Goal: Transaction & Acquisition: Purchase product/service

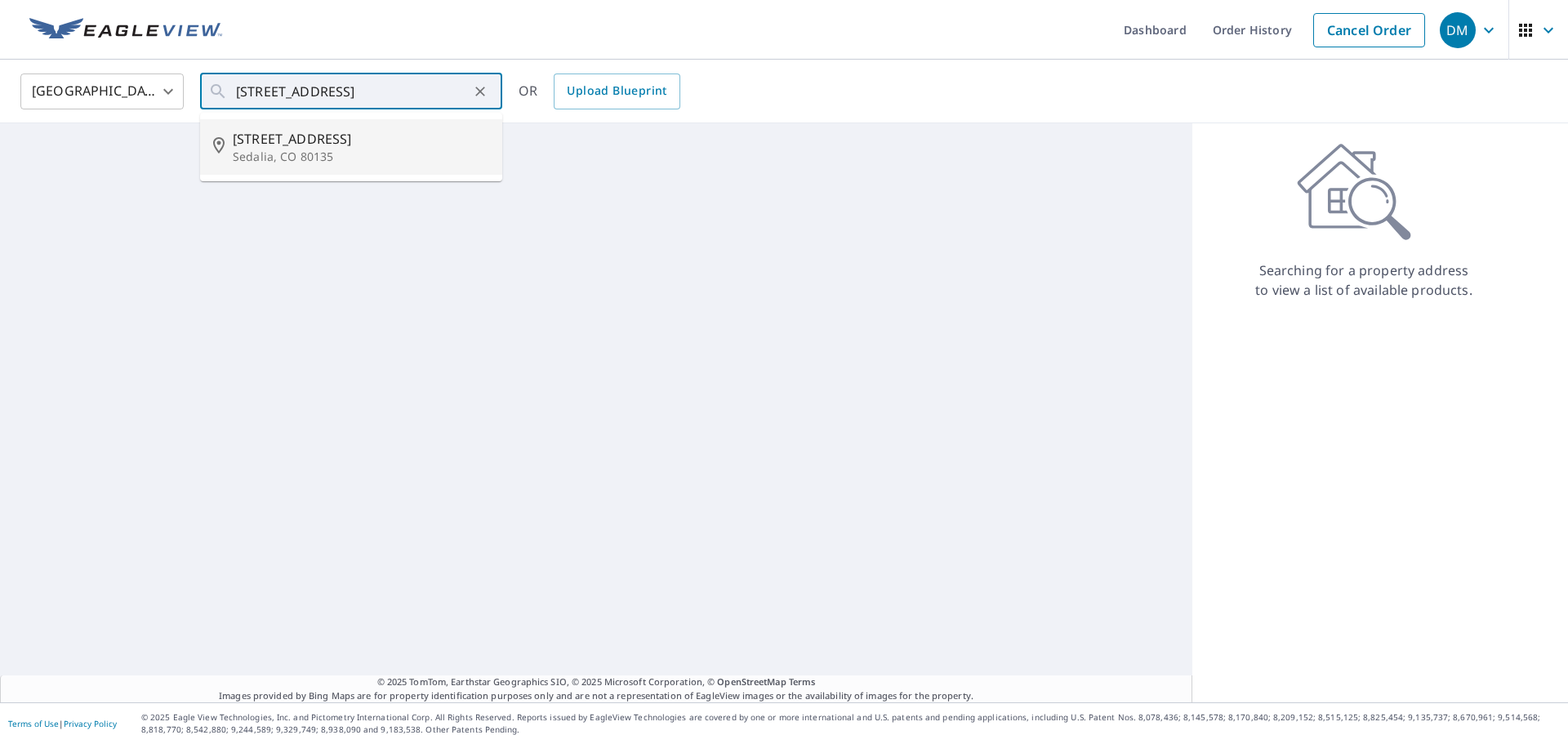
click at [361, 147] on span "[STREET_ADDRESS]" at bounding box center [360, 139] width 256 height 19
type input "[STREET_ADDRESS]"
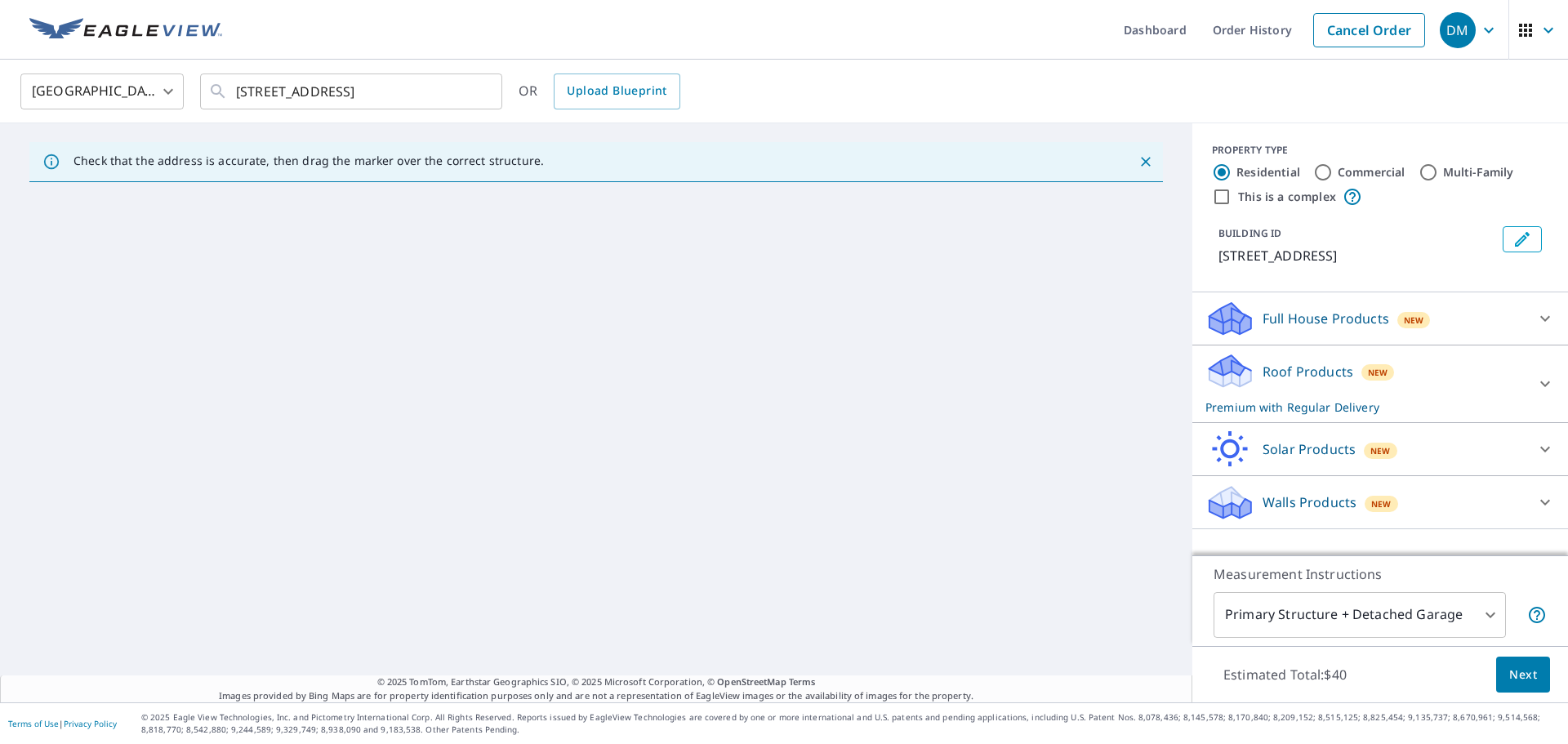
click at [1525, 384] on div at bounding box center [1545, 384] width 39 height 39
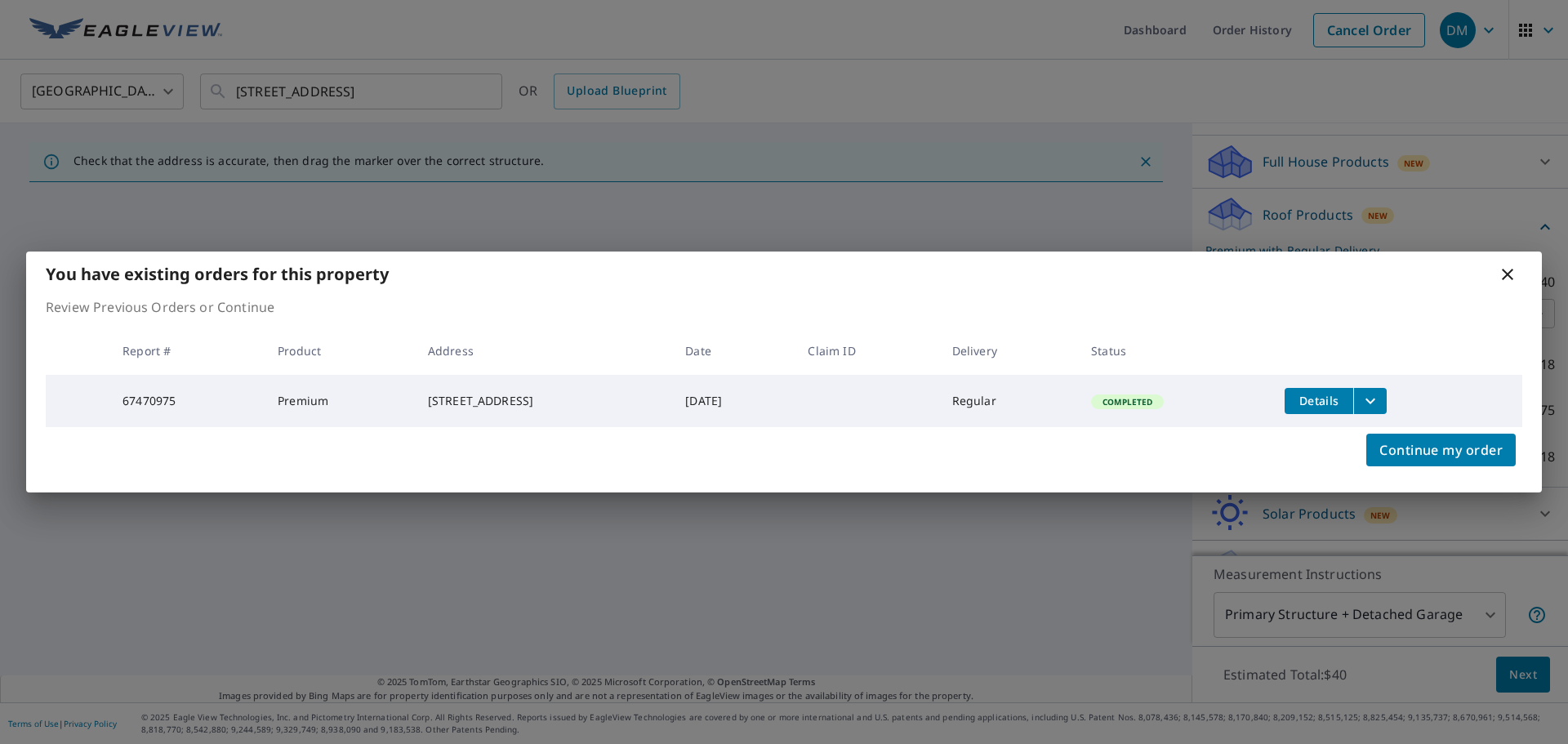
scroll to position [190, 0]
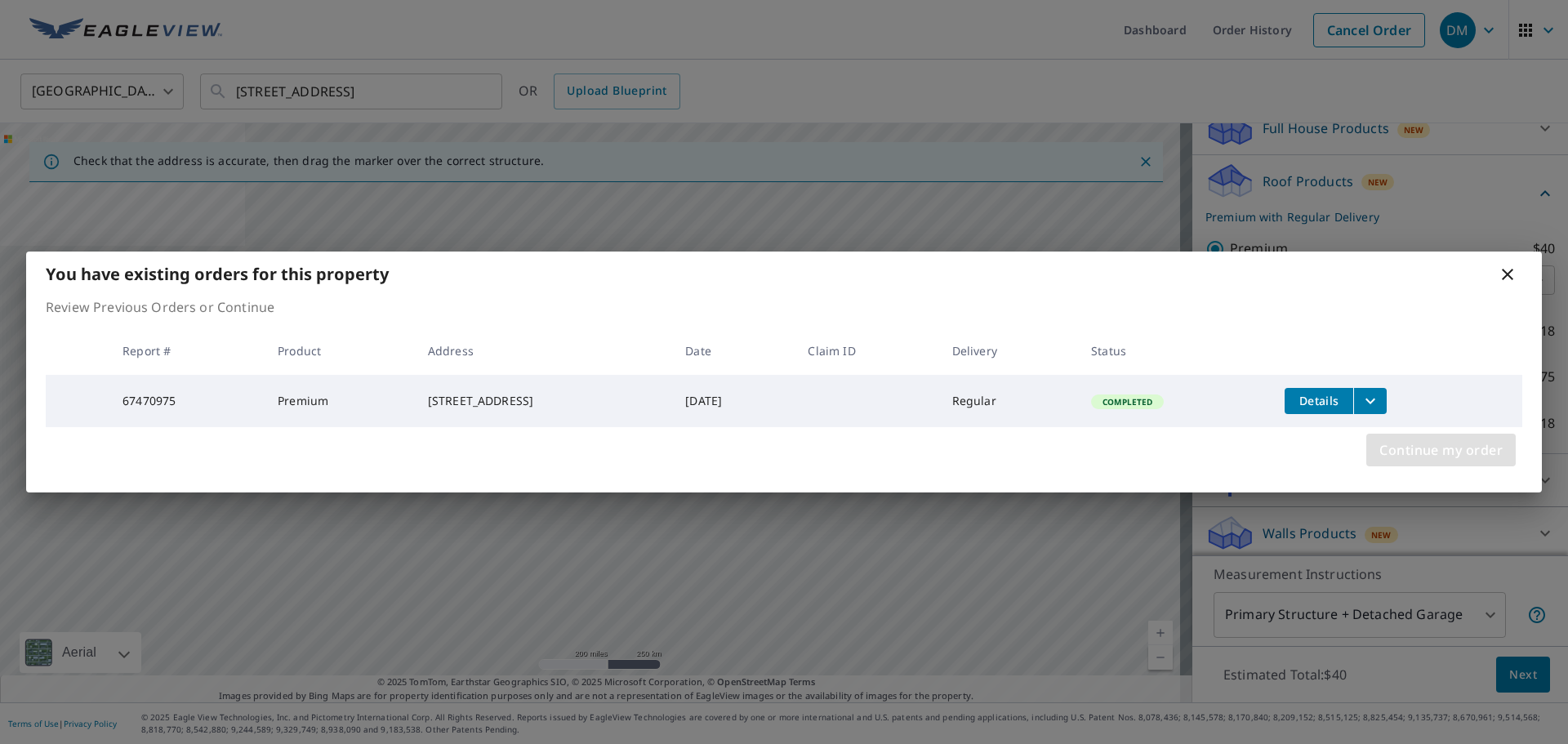
click at [1409, 457] on span "Continue my order" at bounding box center [1440, 450] width 123 height 23
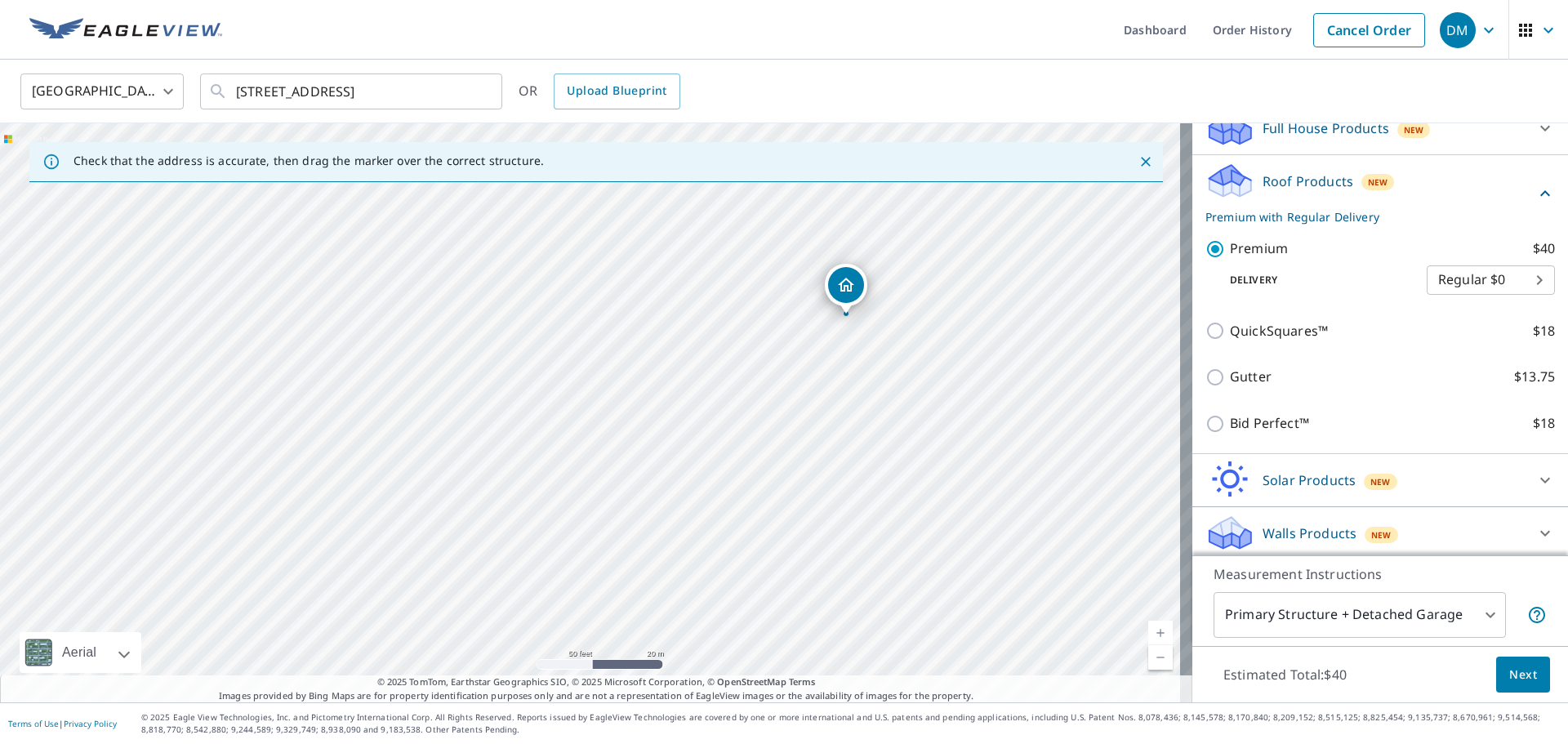
click at [1422, 626] on body "DM DM Dashboard Order History Cancel Order DM [GEOGRAPHIC_DATA] [GEOGRAPHIC_DAT…" at bounding box center [784, 372] width 1568 height 744
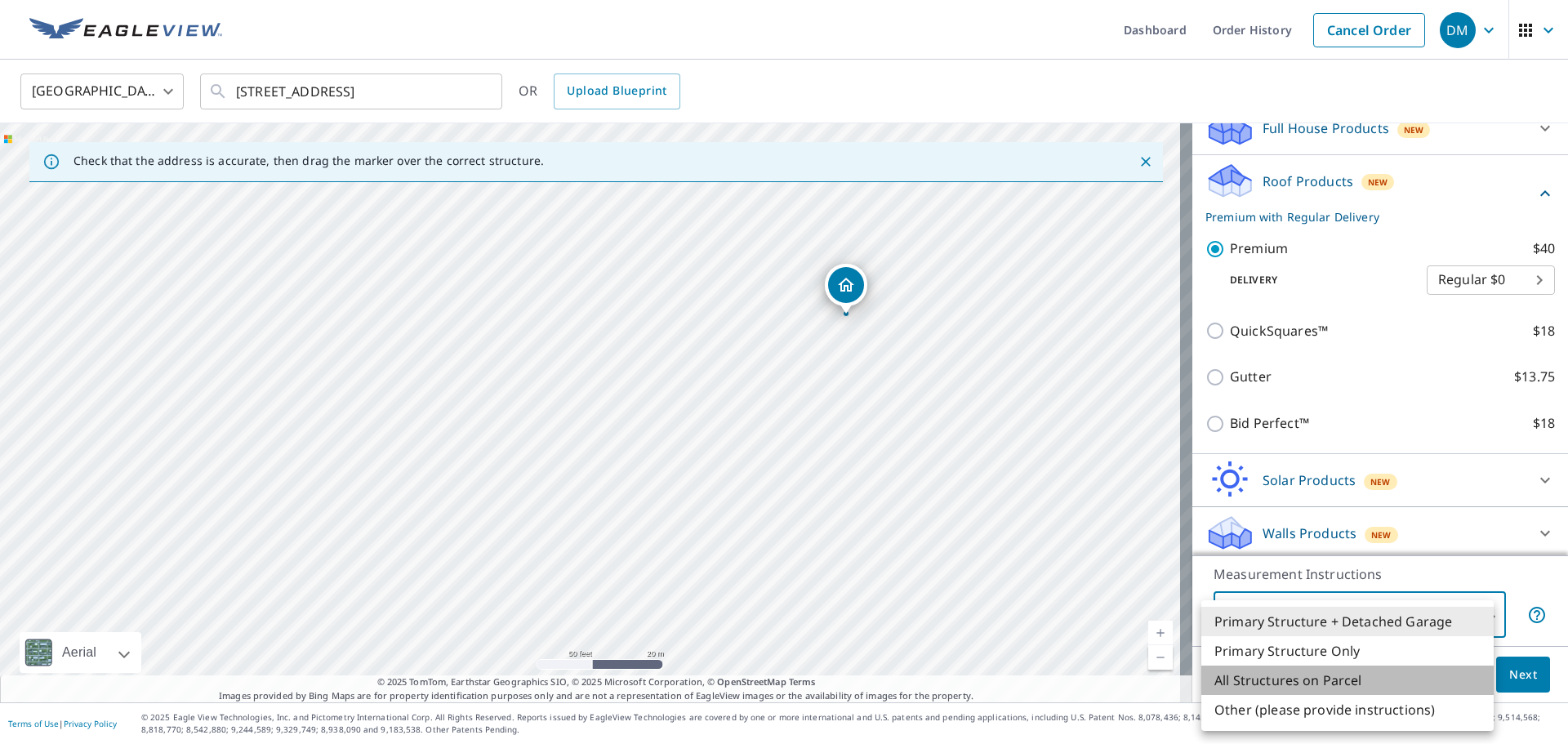
click at [1380, 685] on li "All Structures on Parcel" at bounding box center [1347, 680] width 292 height 30
type input "3"
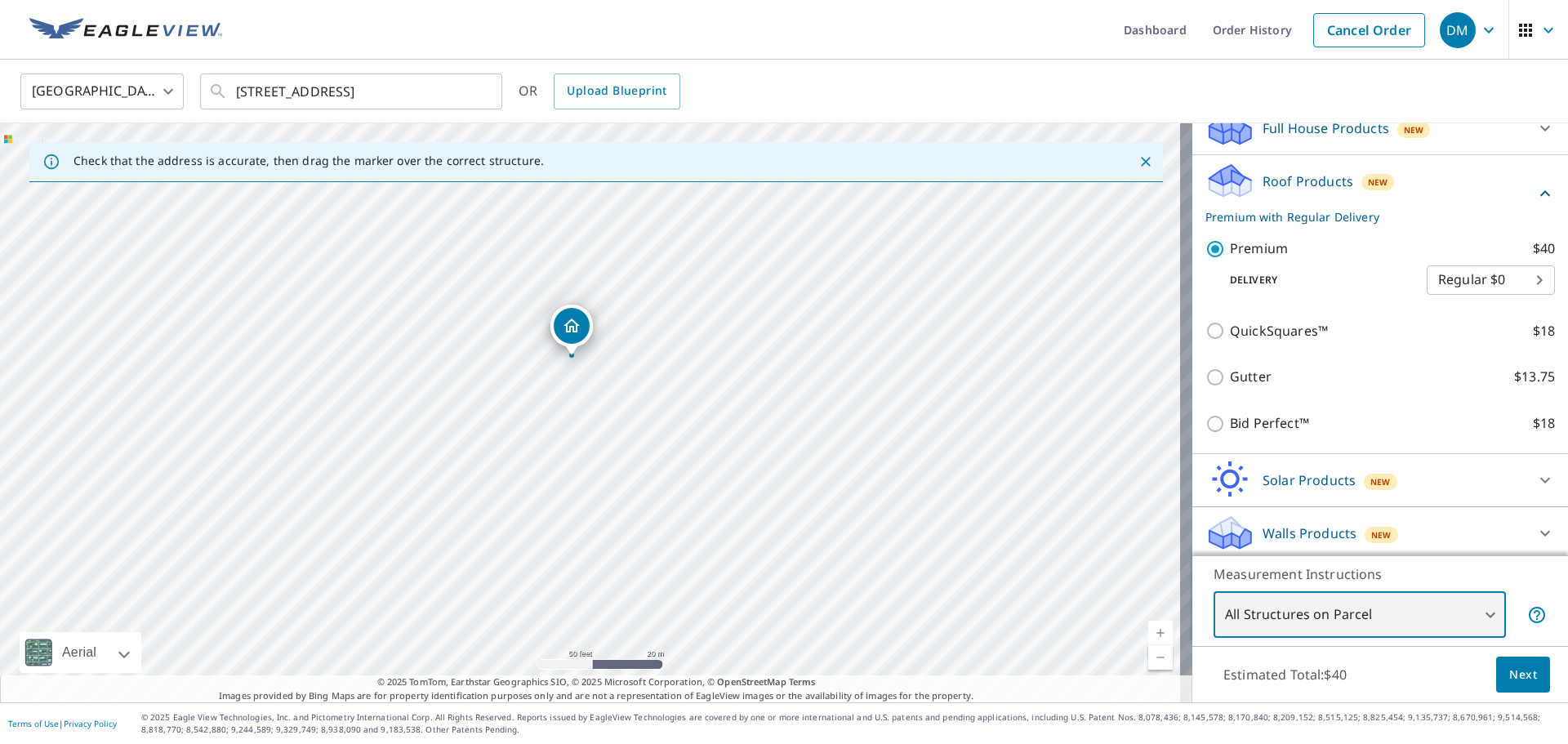
drag, startPoint x: 763, startPoint y: 510, endPoint x: 757, endPoint y: 475, distance: 35.5
click at [757, 475] on div "[STREET_ADDRESS]" at bounding box center [596, 412] width 1192 height 579
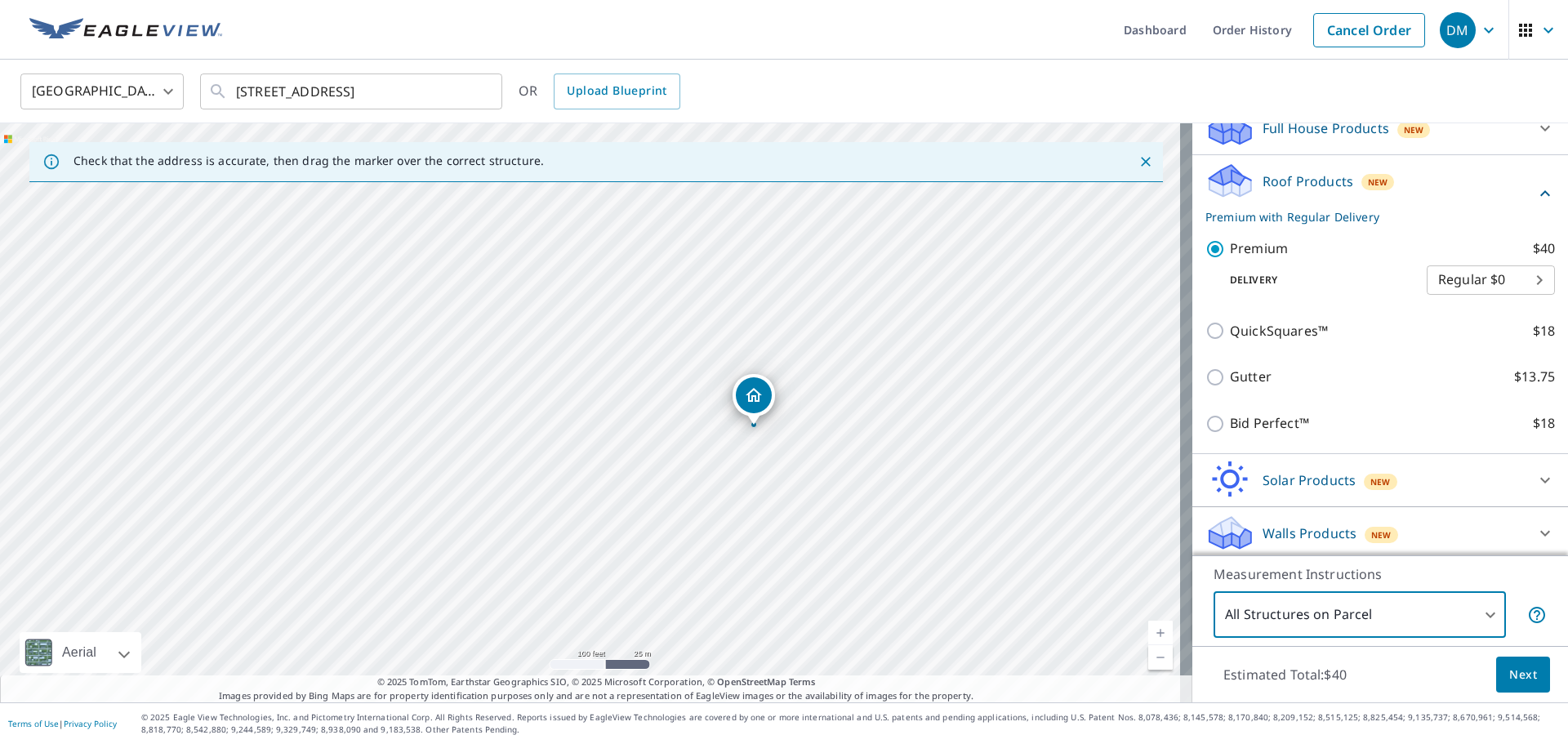
click at [1509, 675] on span "Next" at bounding box center [1523, 675] width 28 height 20
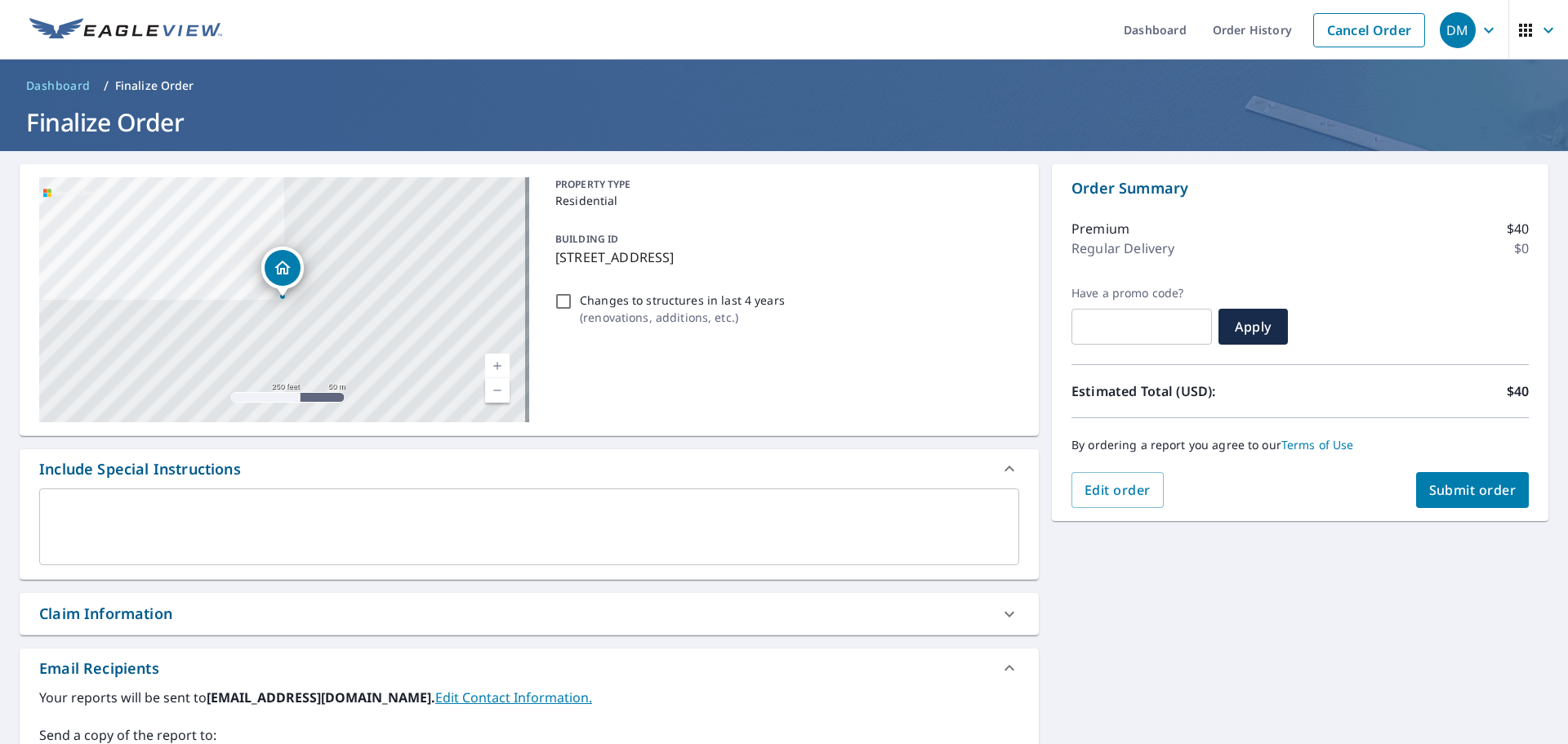
click at [255, 499] on div "x ​" at bounding box center [529, 526] width 979 height 77
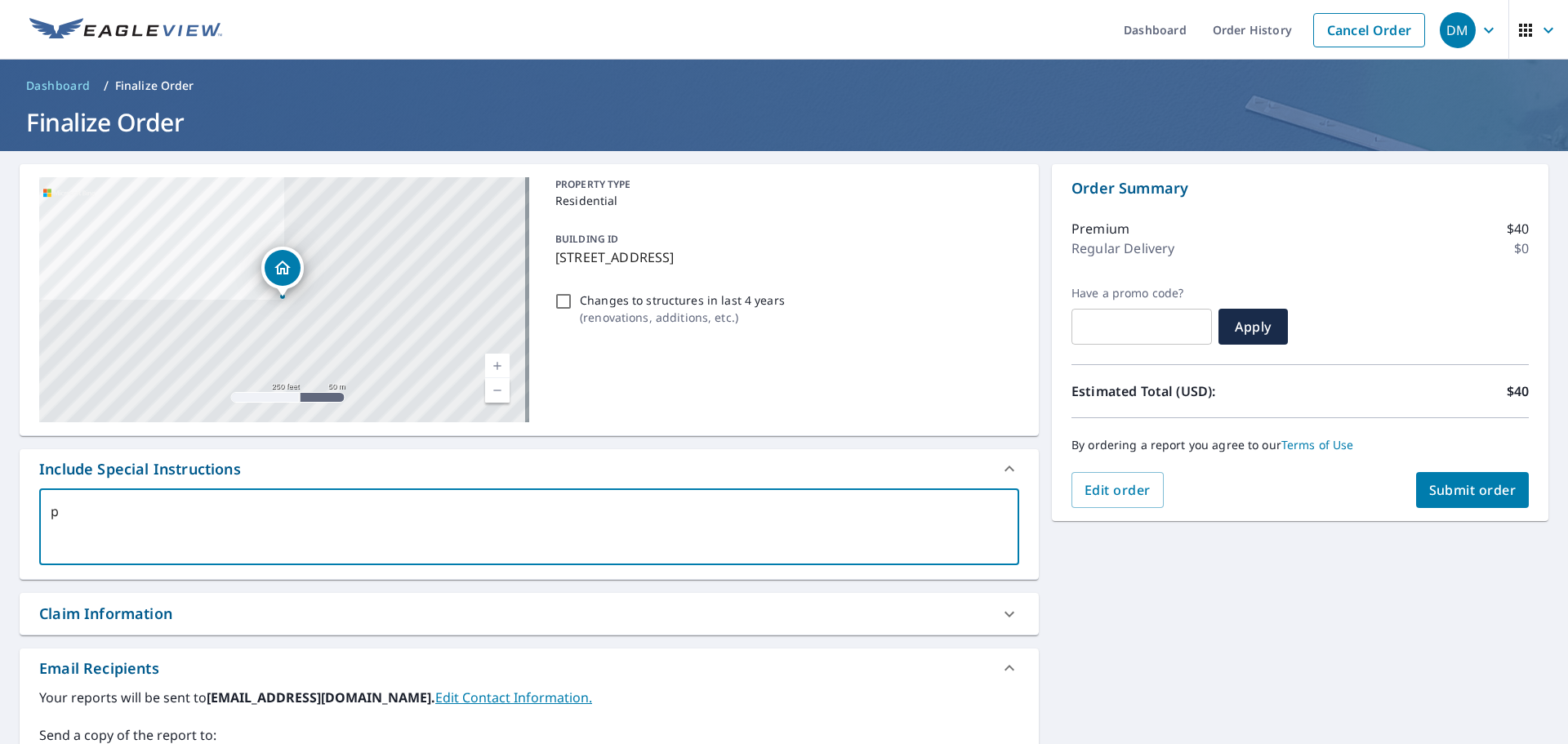
type textarea "p["
type textarea "x"
type textarea "p"
type textarea "x"
type textarea "P"
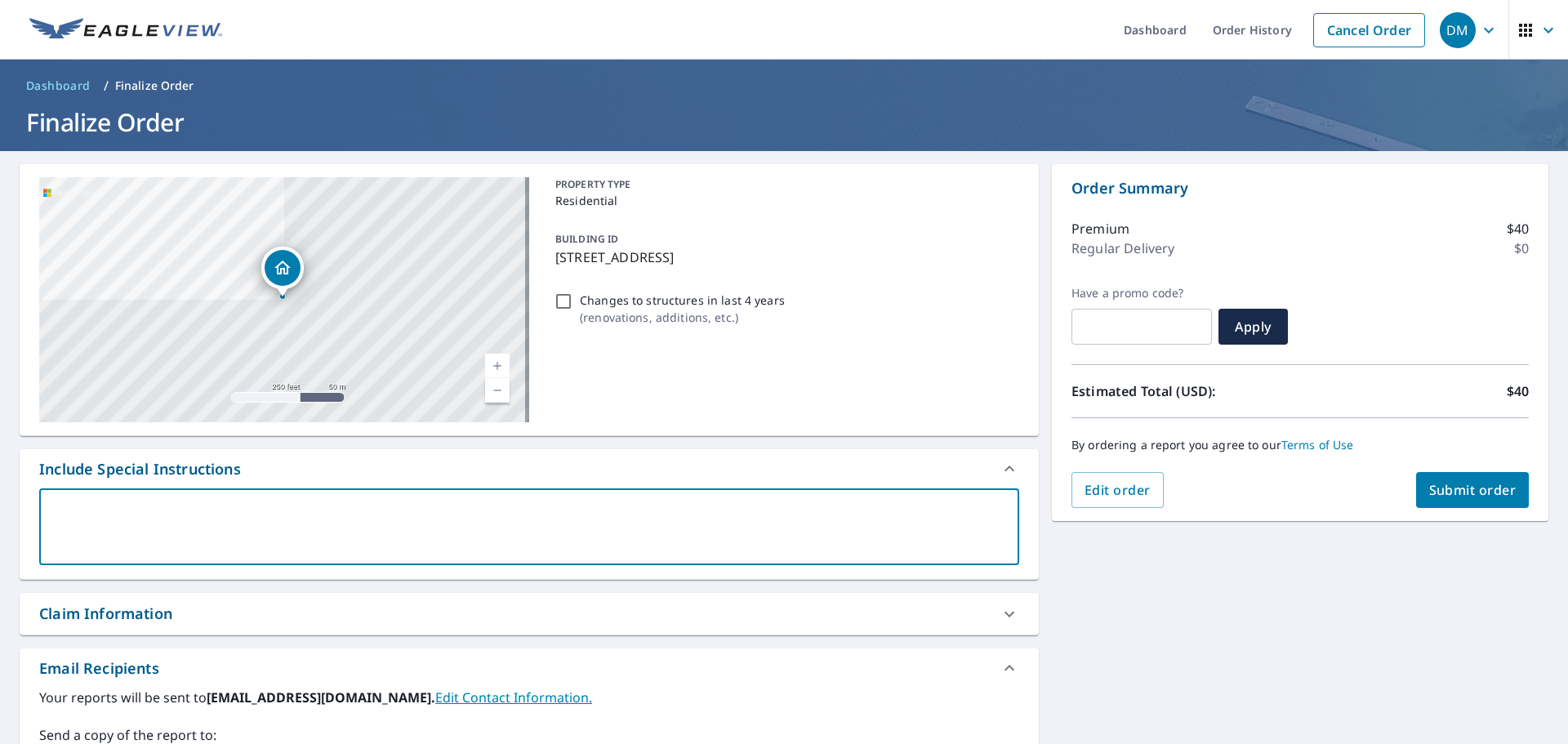
type textarea "x"
type textarea "Pl"
type textarea "x"
type textarea "Ple"
type textarea "x"
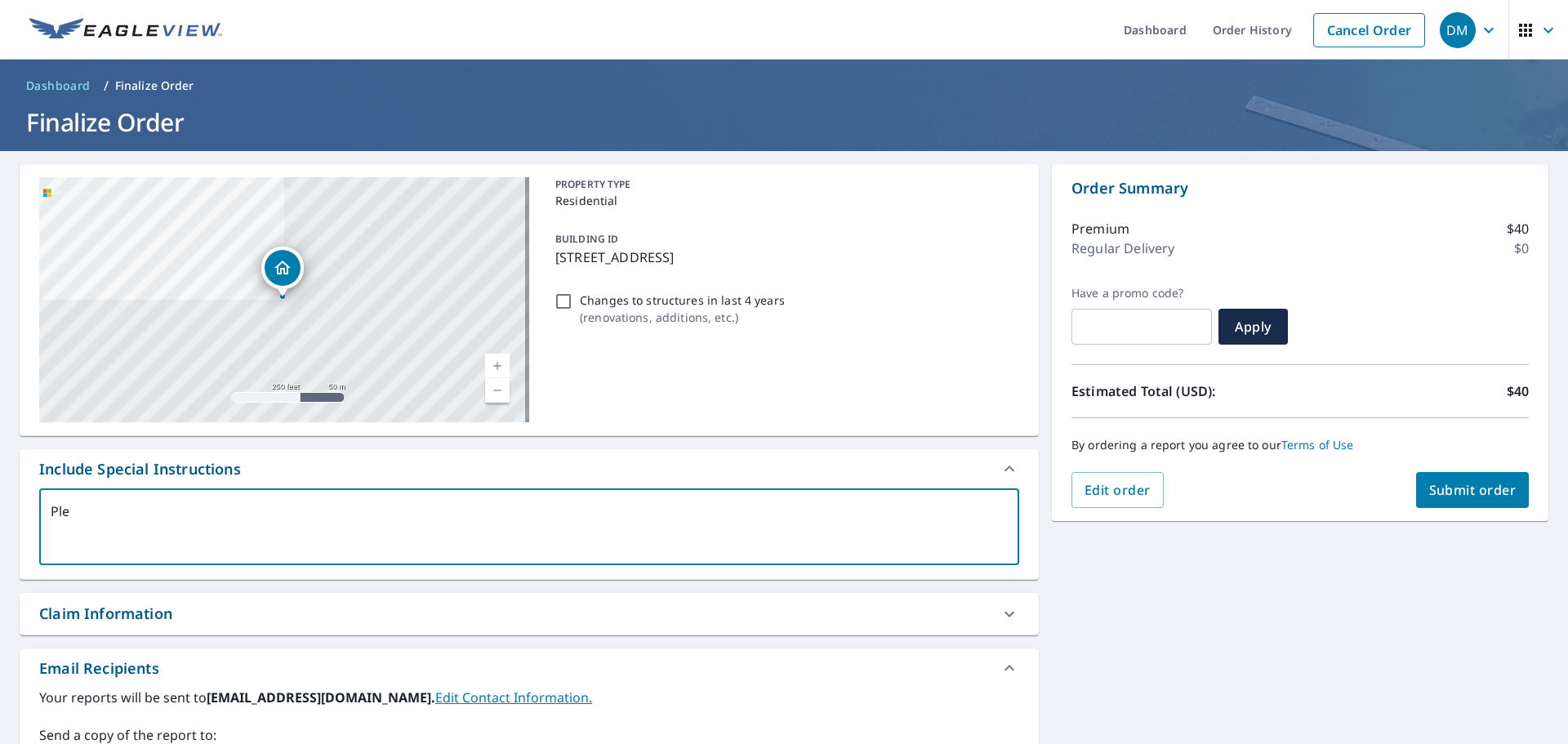
type textarea "Plea"
type textarea "x"
type textarea "Pleas"
type textarea "x"
type textarea "Please"
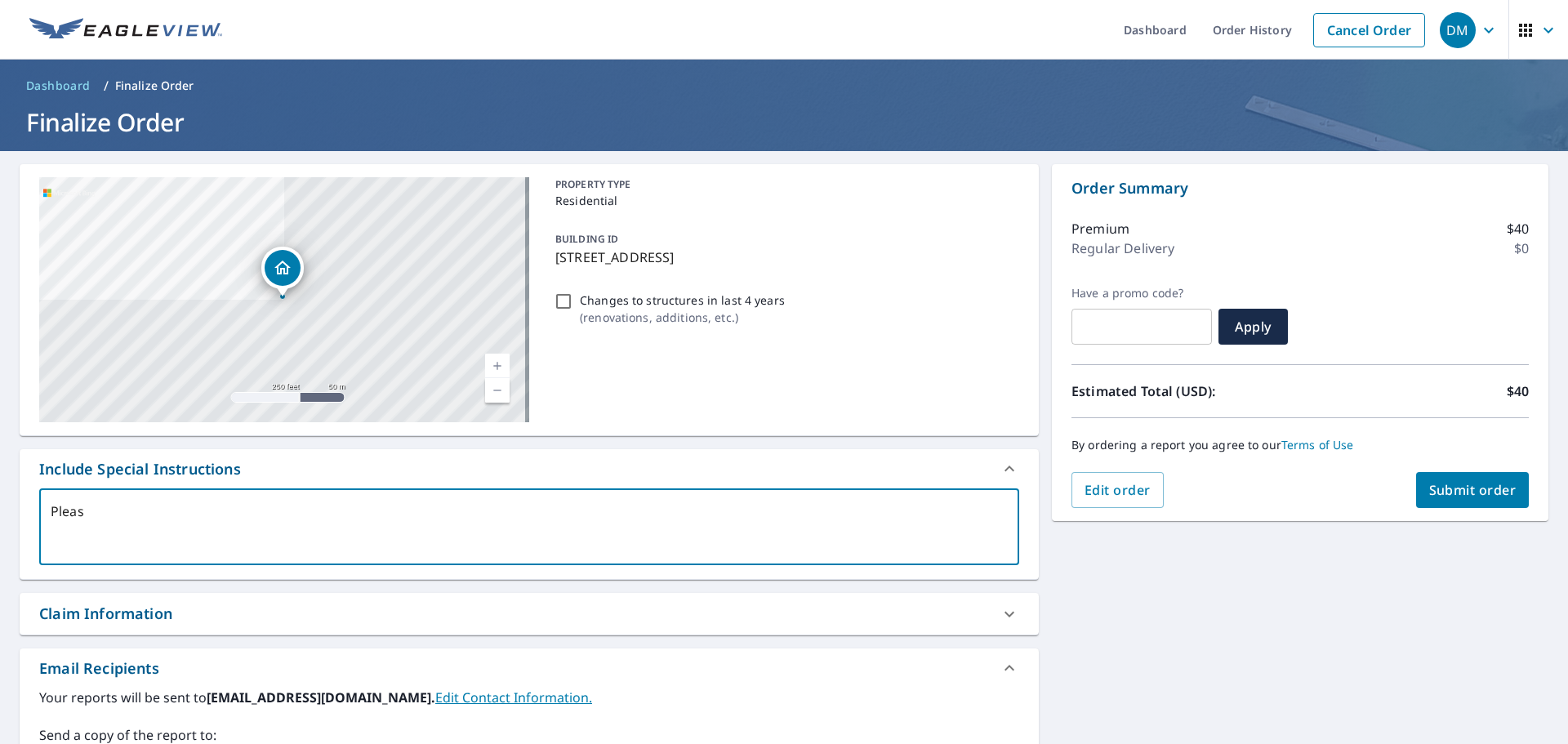
type textarea "x"
type textarea "Please"
type textarea "x"
type textarea "Please b"
type textarea "x"
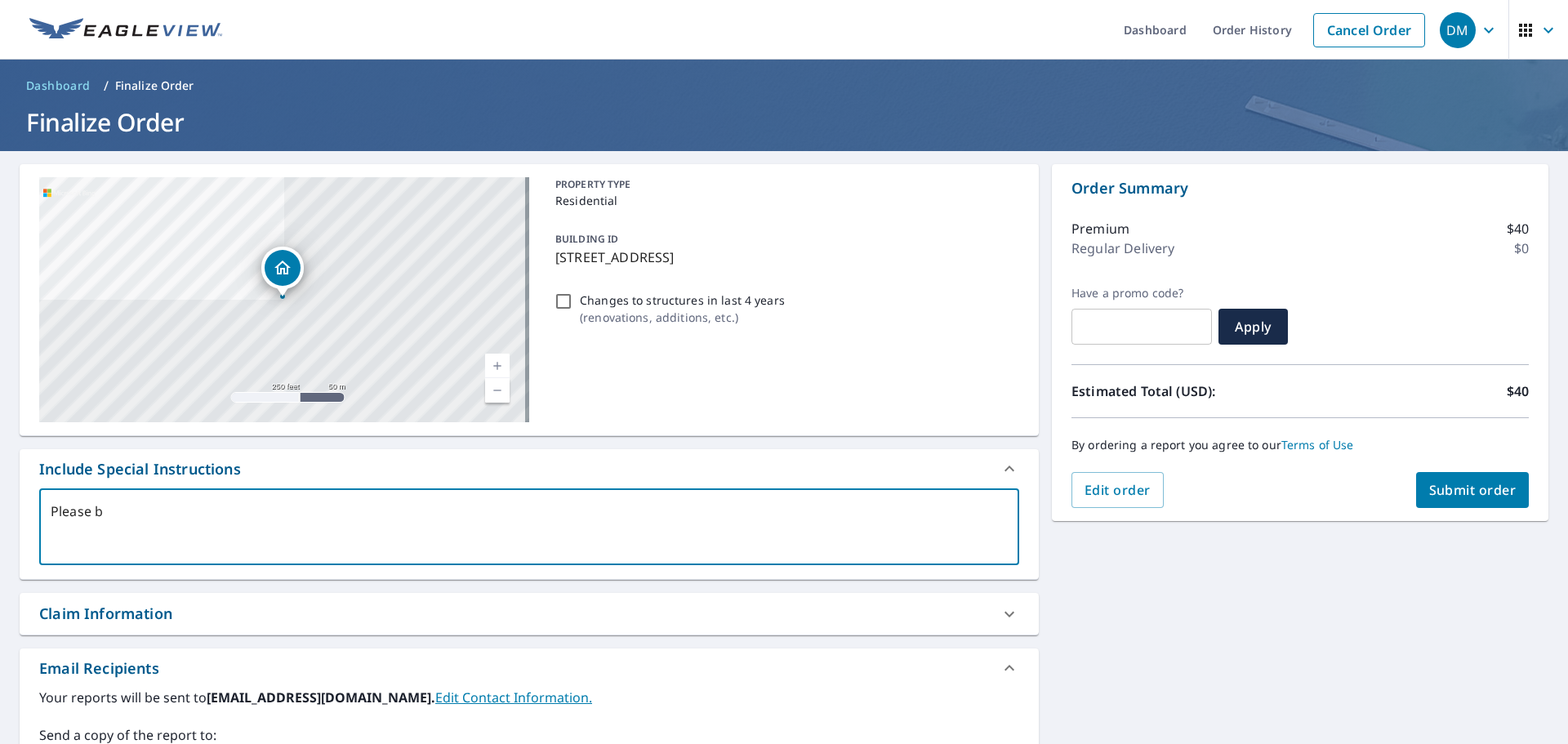
type textarea "Please be"
type textarea "x"
type textarea "Please be"
type textarea "x"
type textarea "Please be s"
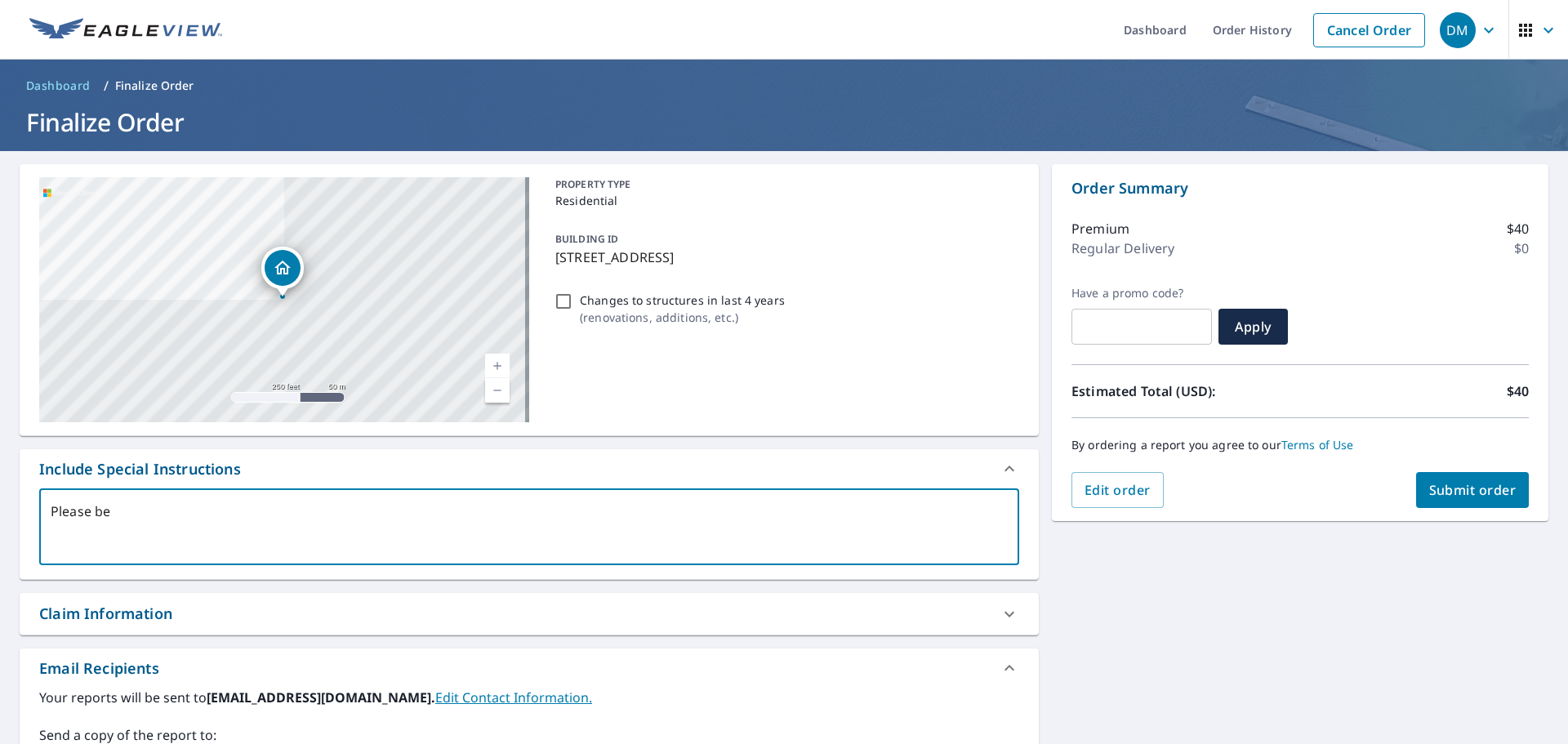
type textarea "x"
type textarea "Please be su"
type textarea "x"
type textarea "Please be sur"
type textarea "x"
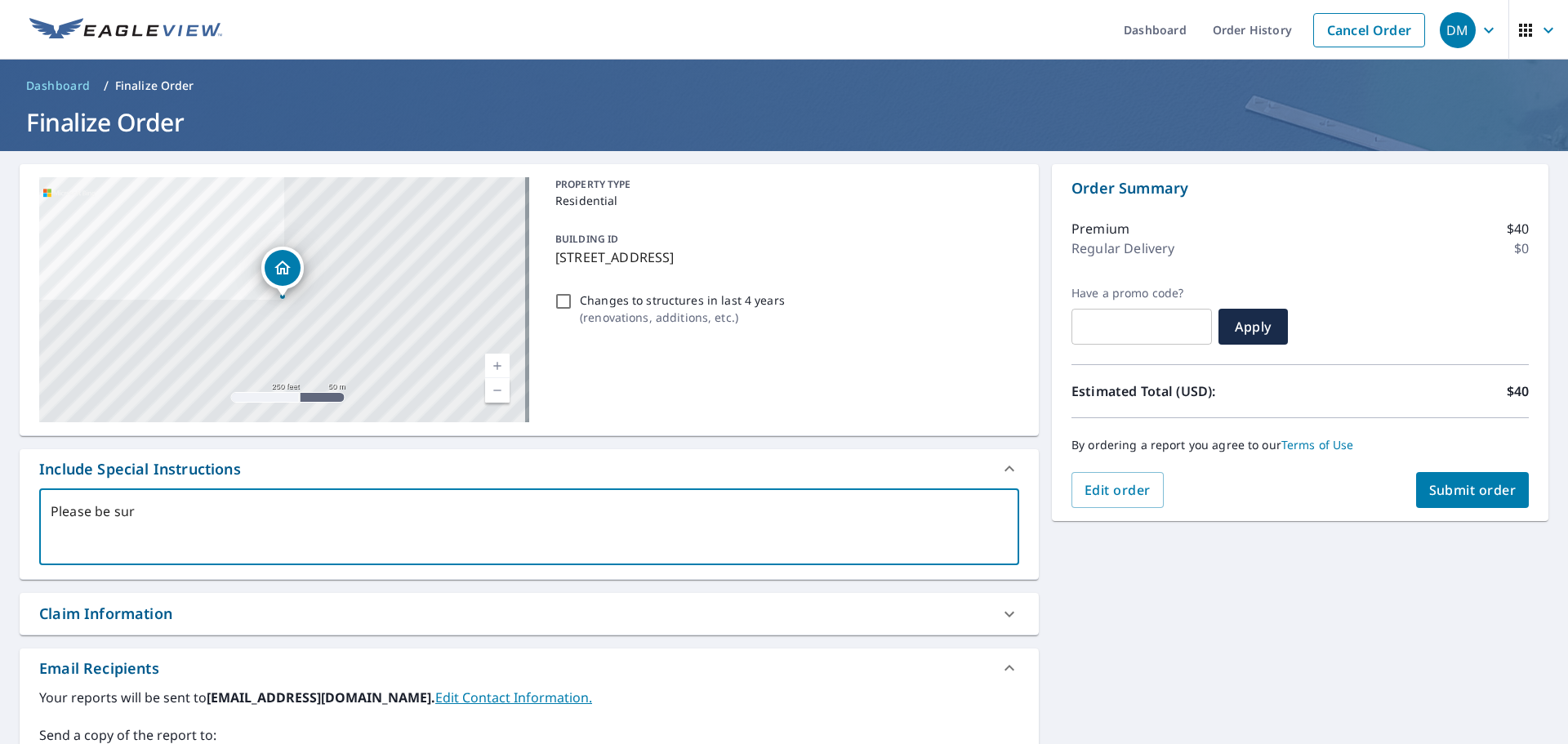
type textarea "Please be sure"
type textarea "x"
type textarea "Please be sure"
type textarea "x"
type textarea "Please be sure t"
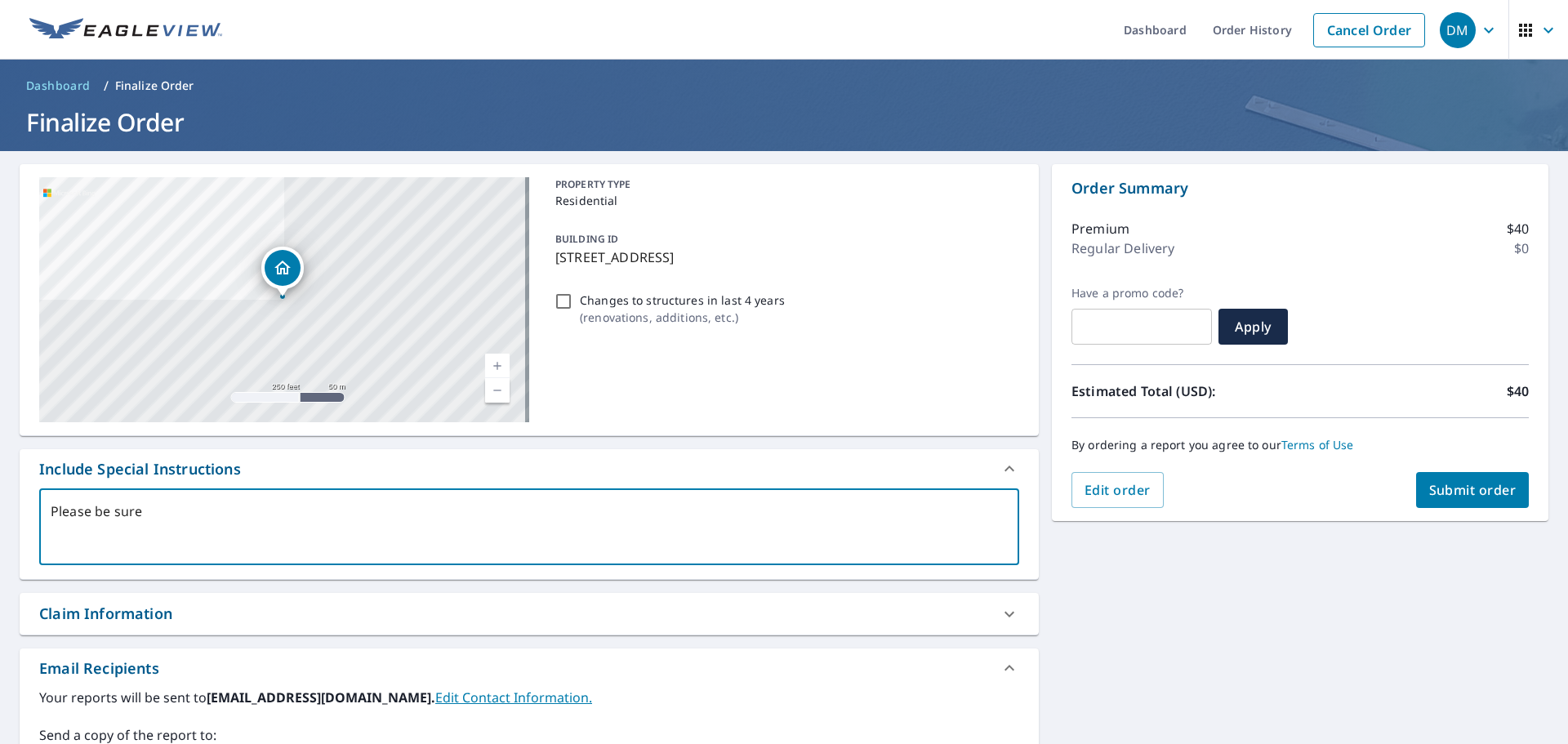
type textarea "x"
type textarea "Please be sure to"
type textarea "x"
type textarea "Please be sure to"
type textarea "x"
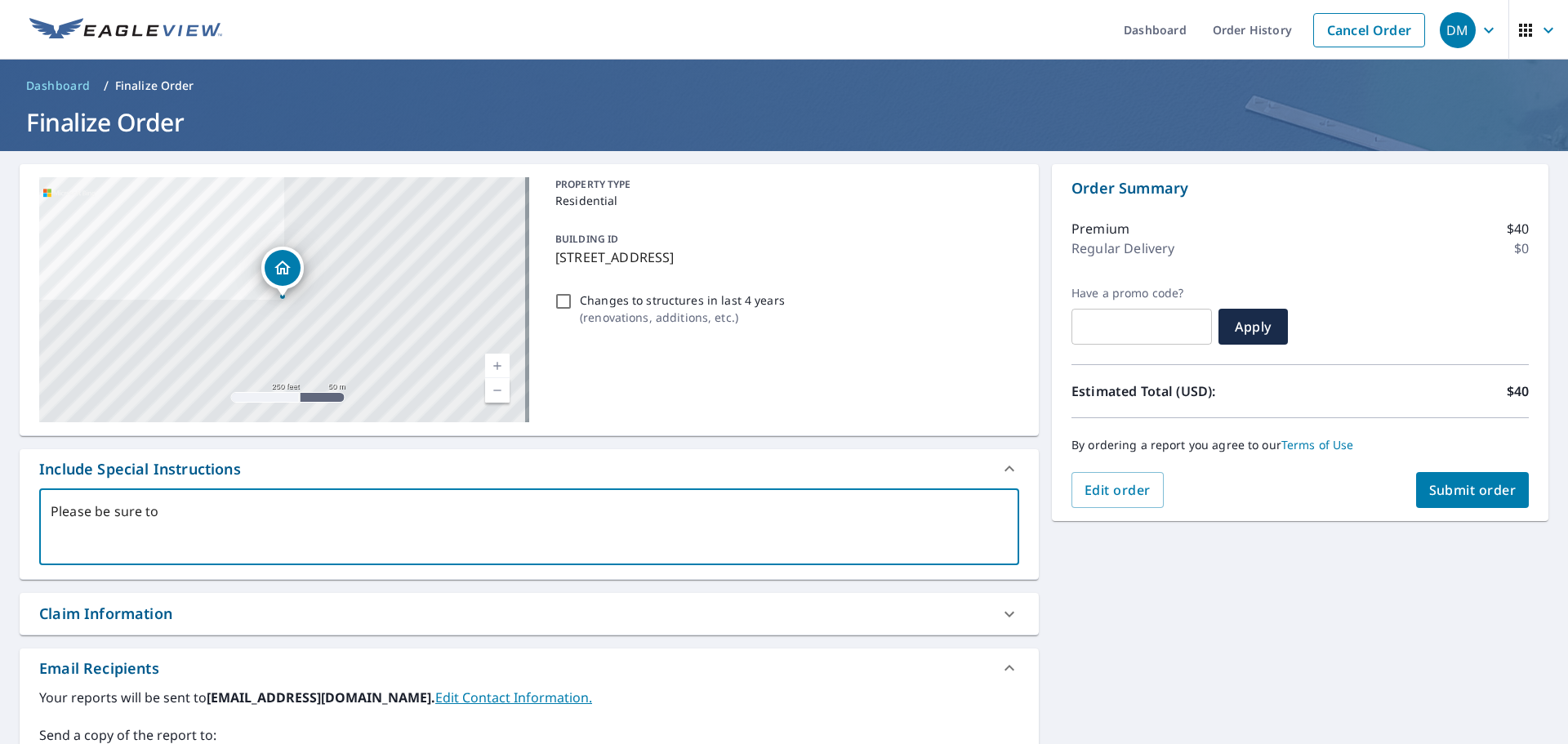
type textarea "Please be sure to i"
type textarea "x"
type textarea "Please be sure to in"
type textarea "x"
type textarea "Please be sure to inc"
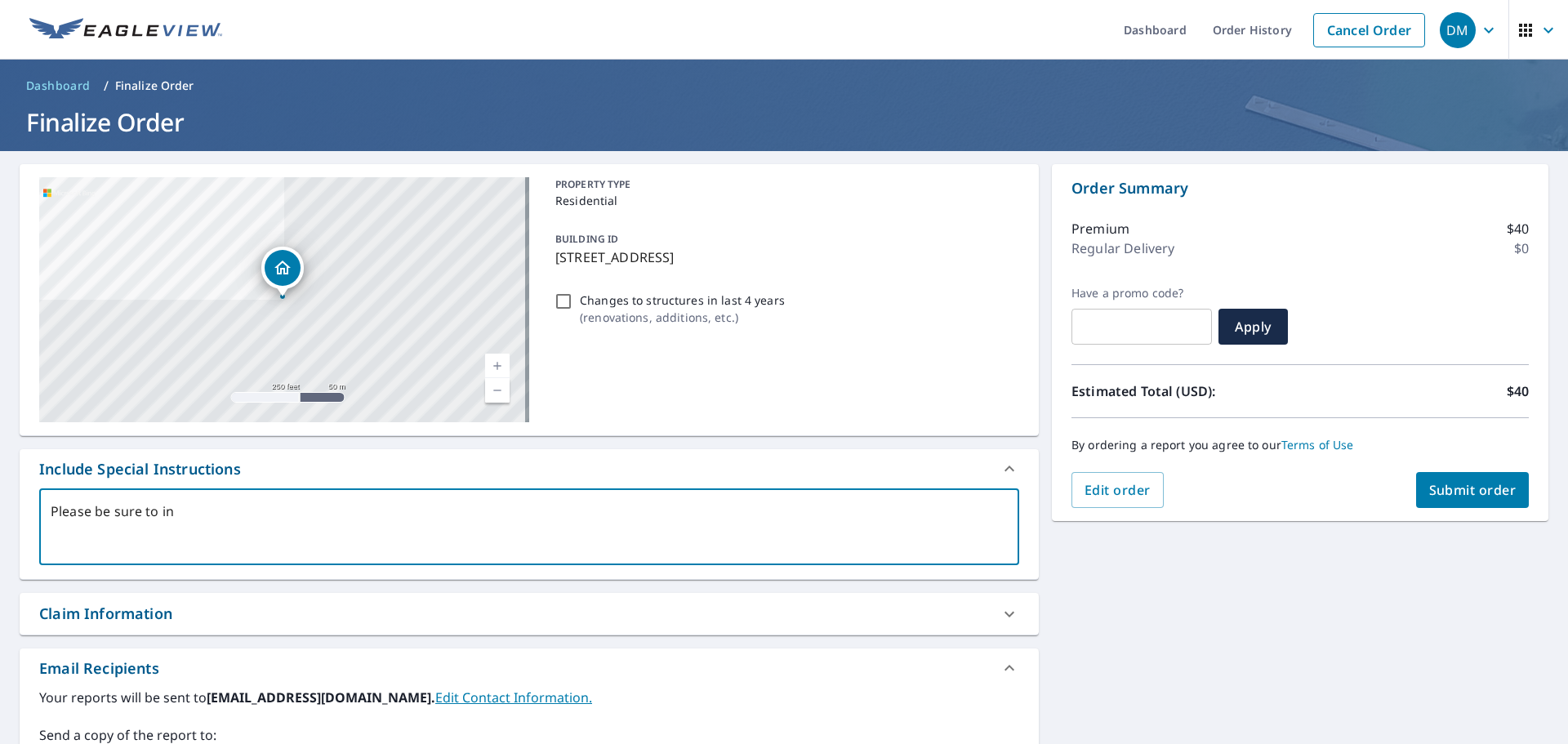
type textarea "x"
type textarea "Please be sure to incl"
type textarea "x"
type textarea "Please be sure to inclu"
type textarea "x"
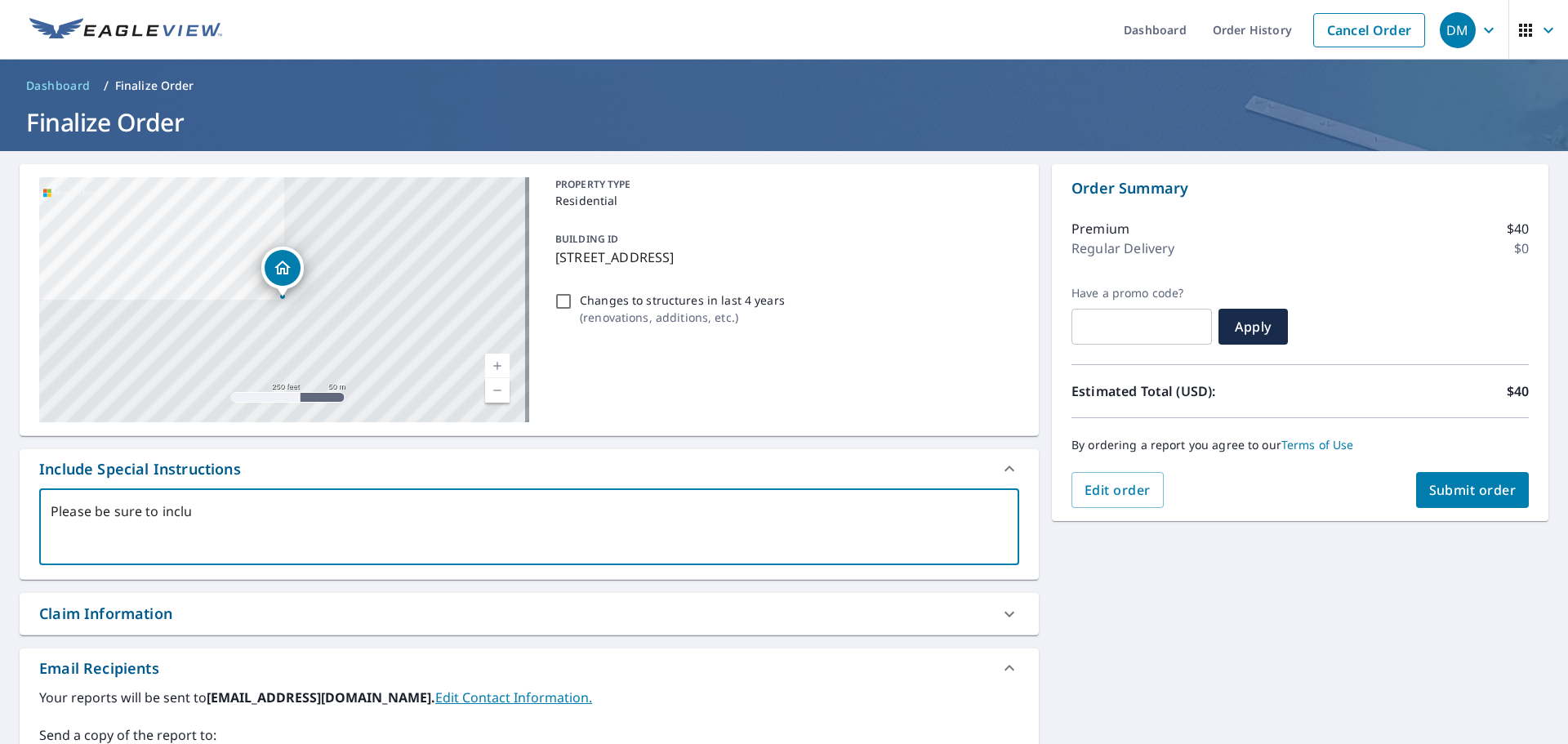
type textarea "Please be sure to includ"
type textarea "x"
type textarea "Please be sure to include"
type textarea "x"
type textarea "Please be sure to include"
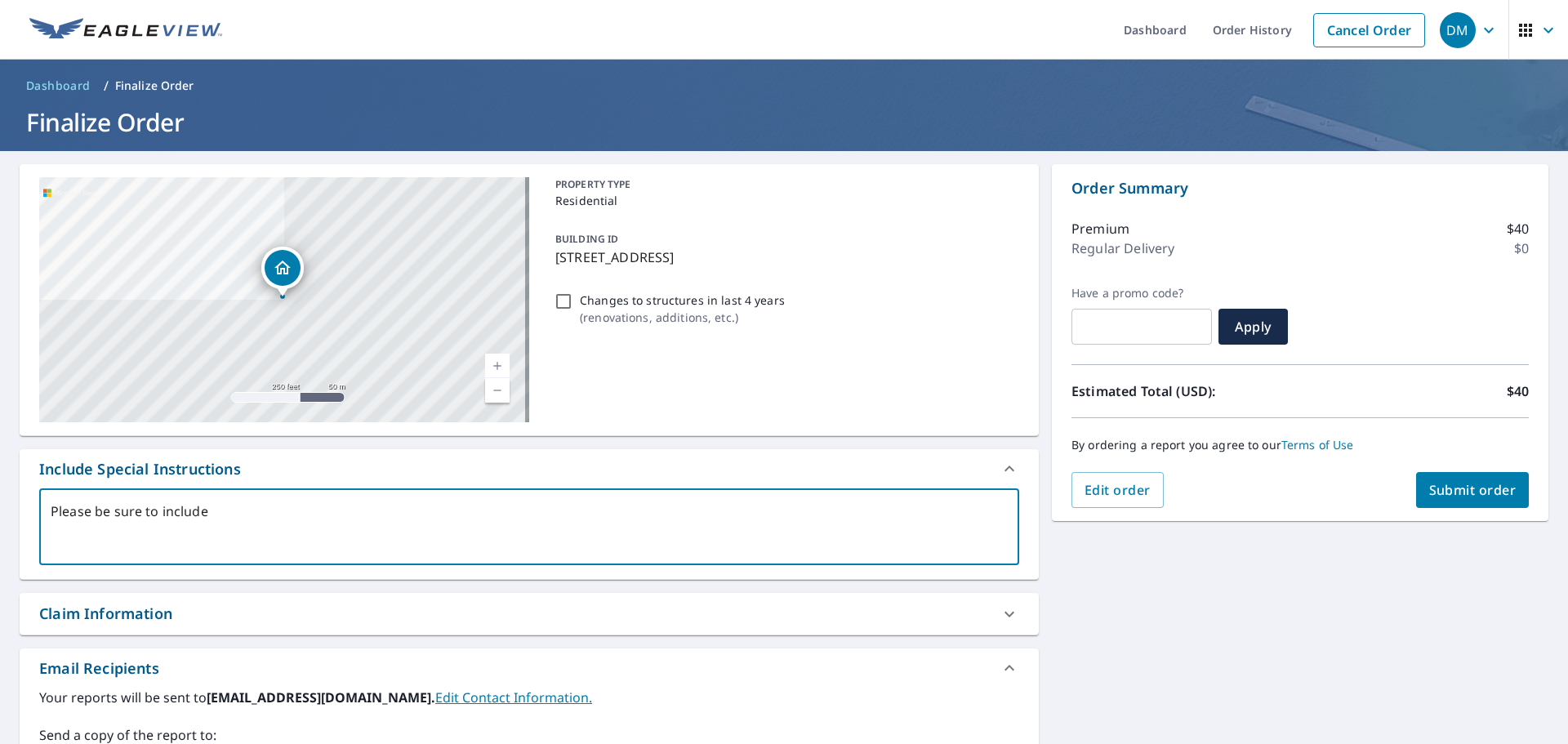
type textarea "x"
type textarea "Please be sure to include b"
type textarea "x"
type textarea "Please be sure to include bu"
type textarea "x"
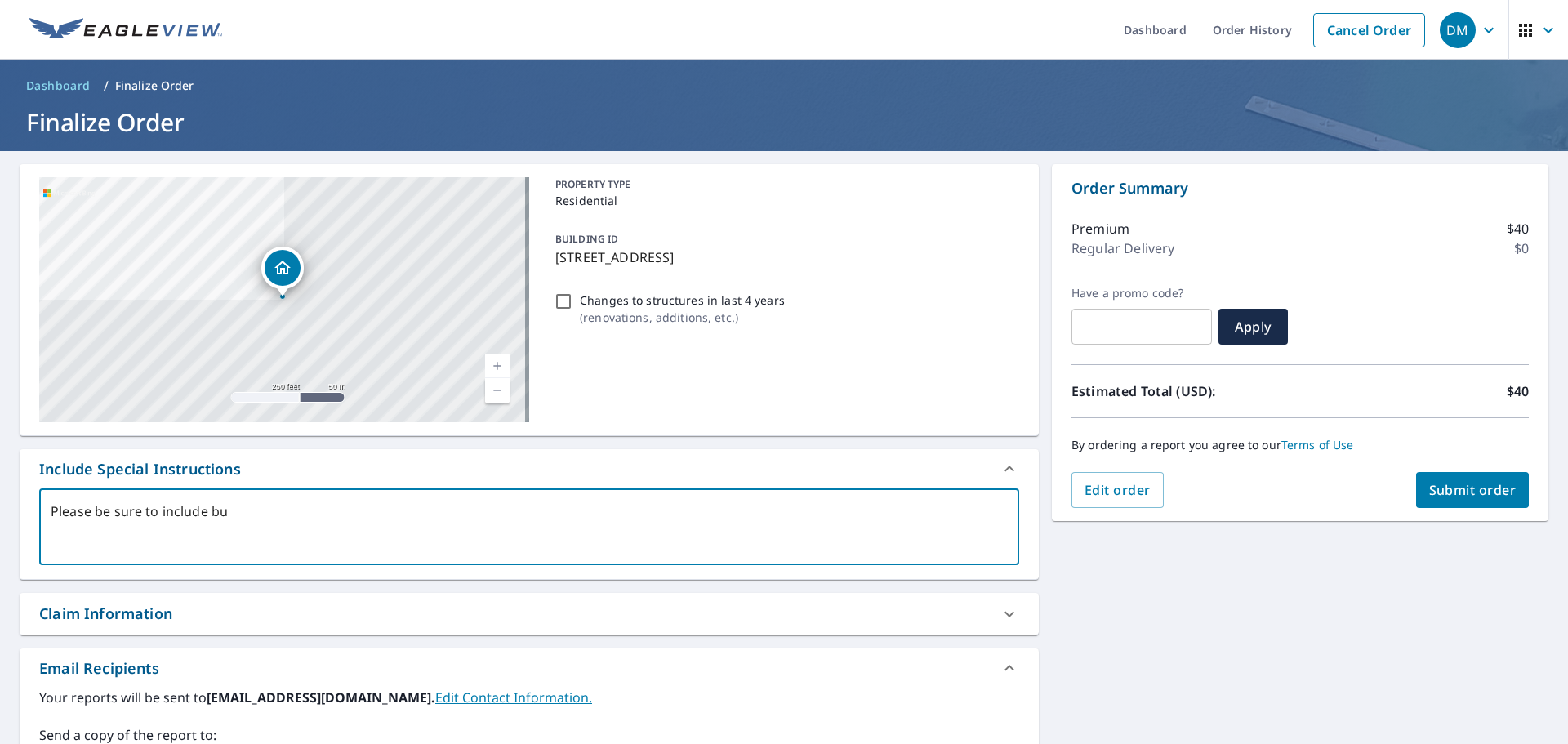
type textarea "Please be sure to include [PERSON_NAME]"
type textarea "x"
type textarea "Please be sure to include buil"
type textarea "x"
type textarea "Please be sure to include build"
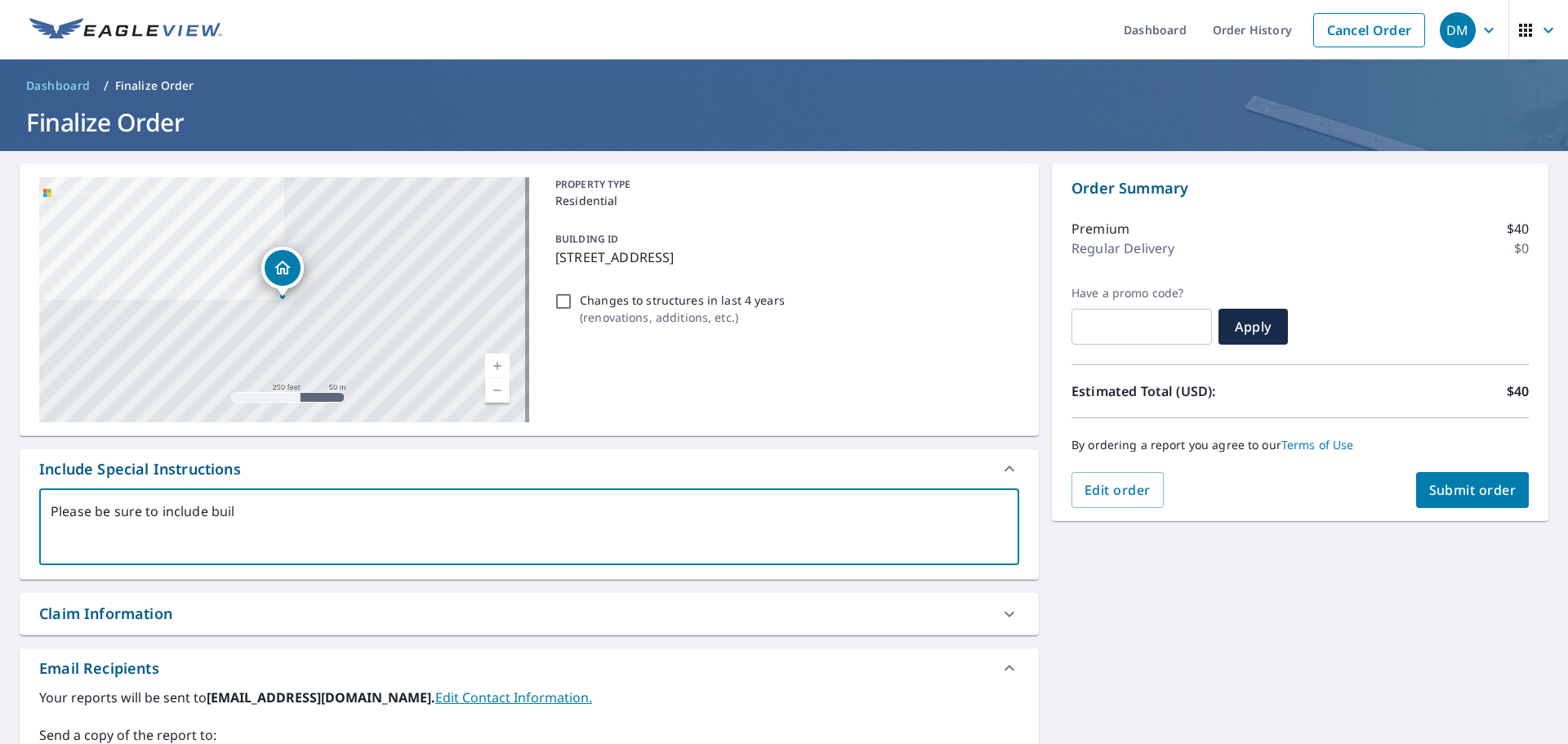
type textarea "x"
type textarea "Please be sure to include buildi"
type textarea "x"
type textarea "Please be sure to include buildin"
type textarea "x"
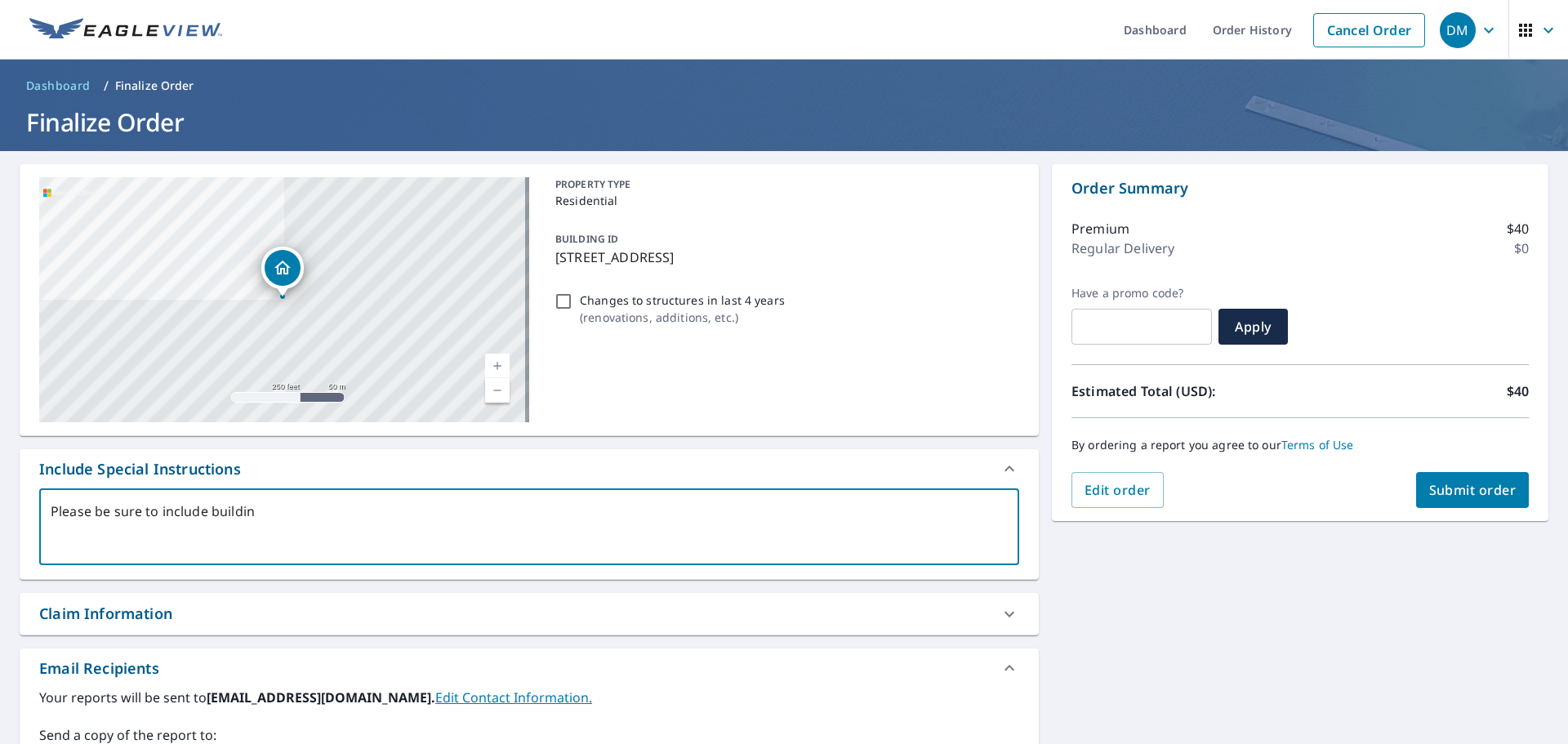
type textarea "Please be sure to include building"
type textarea "x"
type textarea "Please be sure to include building"
type textarea "x"
type textarea "Please be sure to include building t"
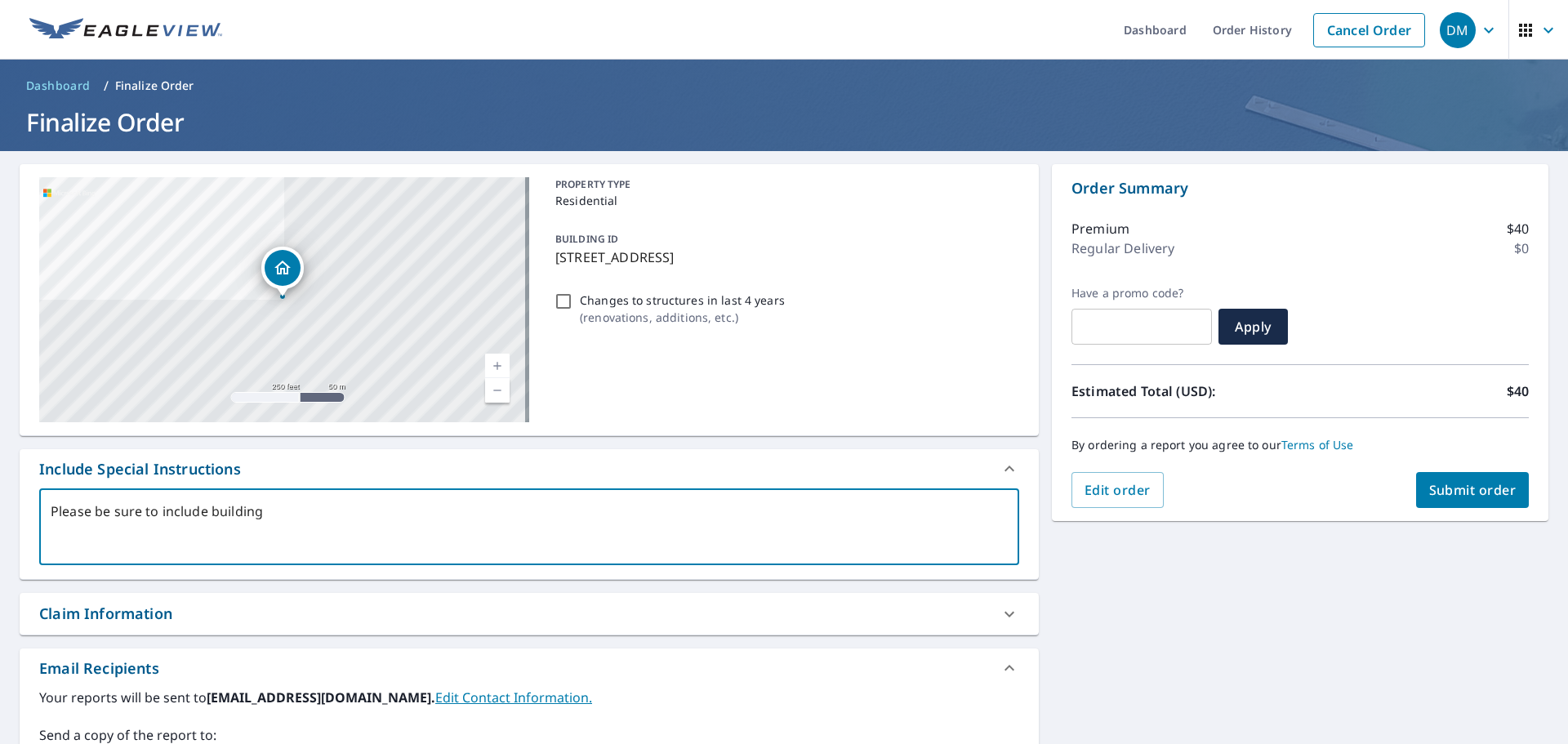
type textarea "x"
type textarea "Please be sure to include building th"
type textarea "x"
type textarea "Please be sure to include building tha"
type textarea "x"
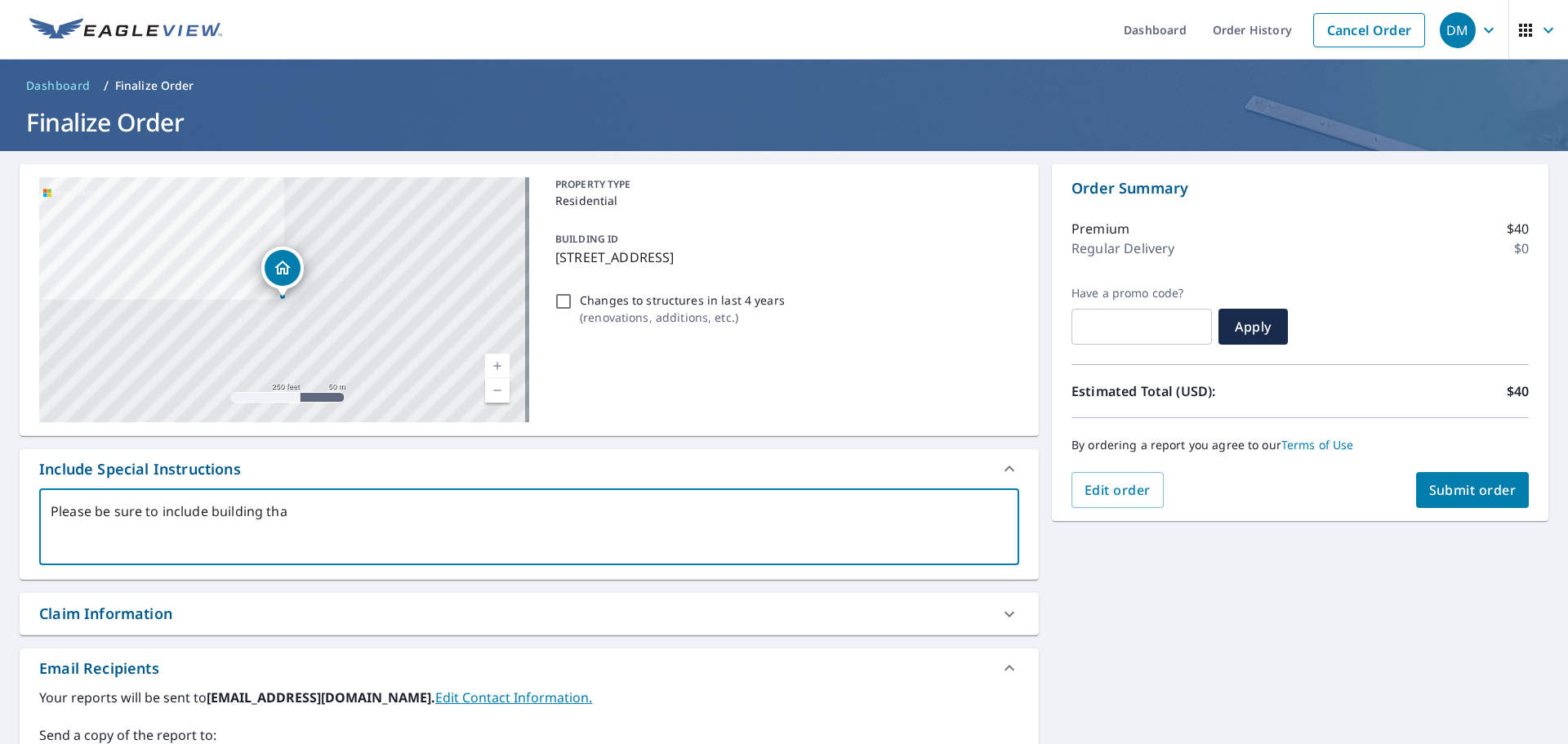
type textarea "Please be sure to include building that"
type textarea "x"
type textarea "Please be sure to include building that"
type textarea "x"
type textarea "Please be sure to include building that i"
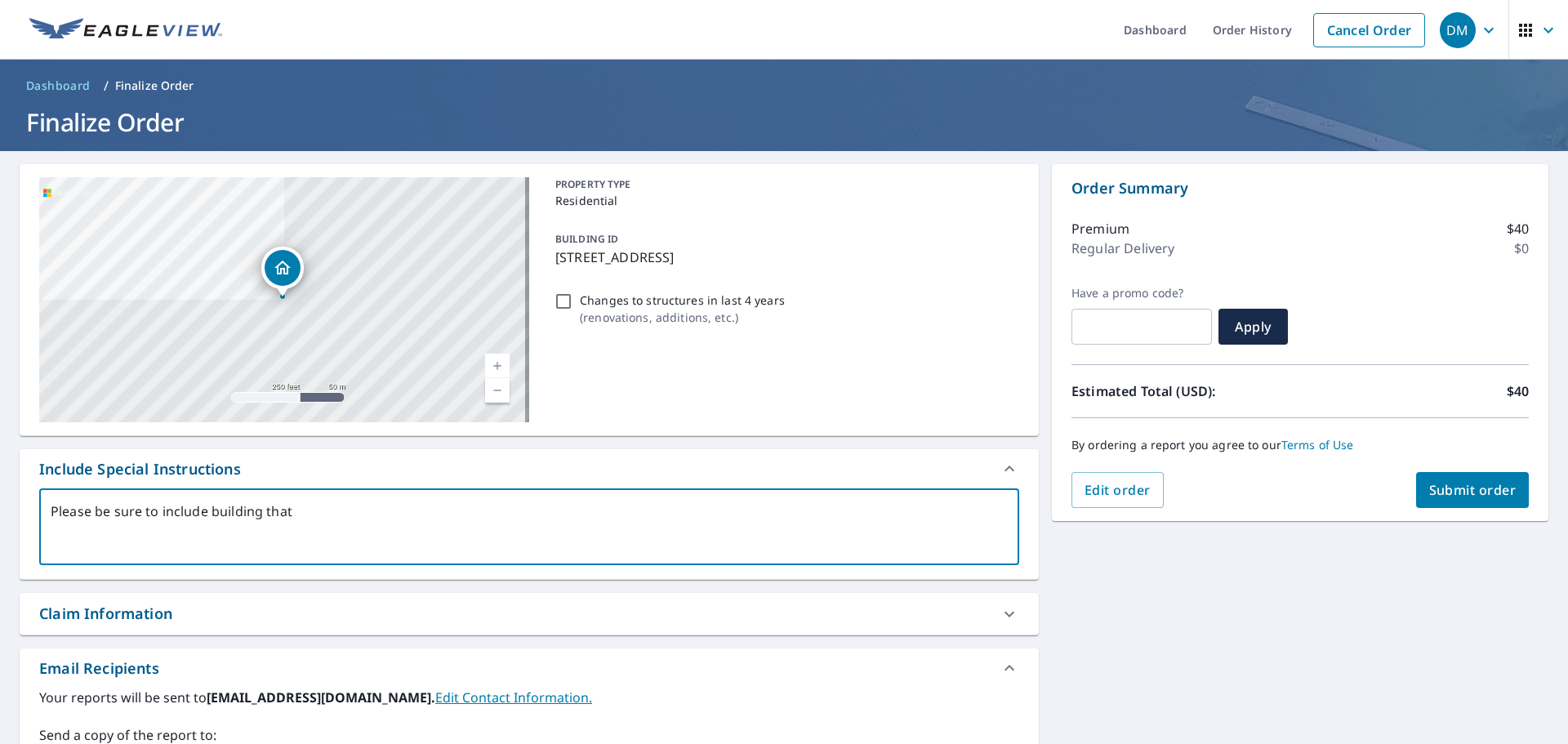
type textarea "x"
type textarea "Please be sure to include building that is"
type textarea "x"
type textarea "Please be sure to include building that is"
type textarea "x"
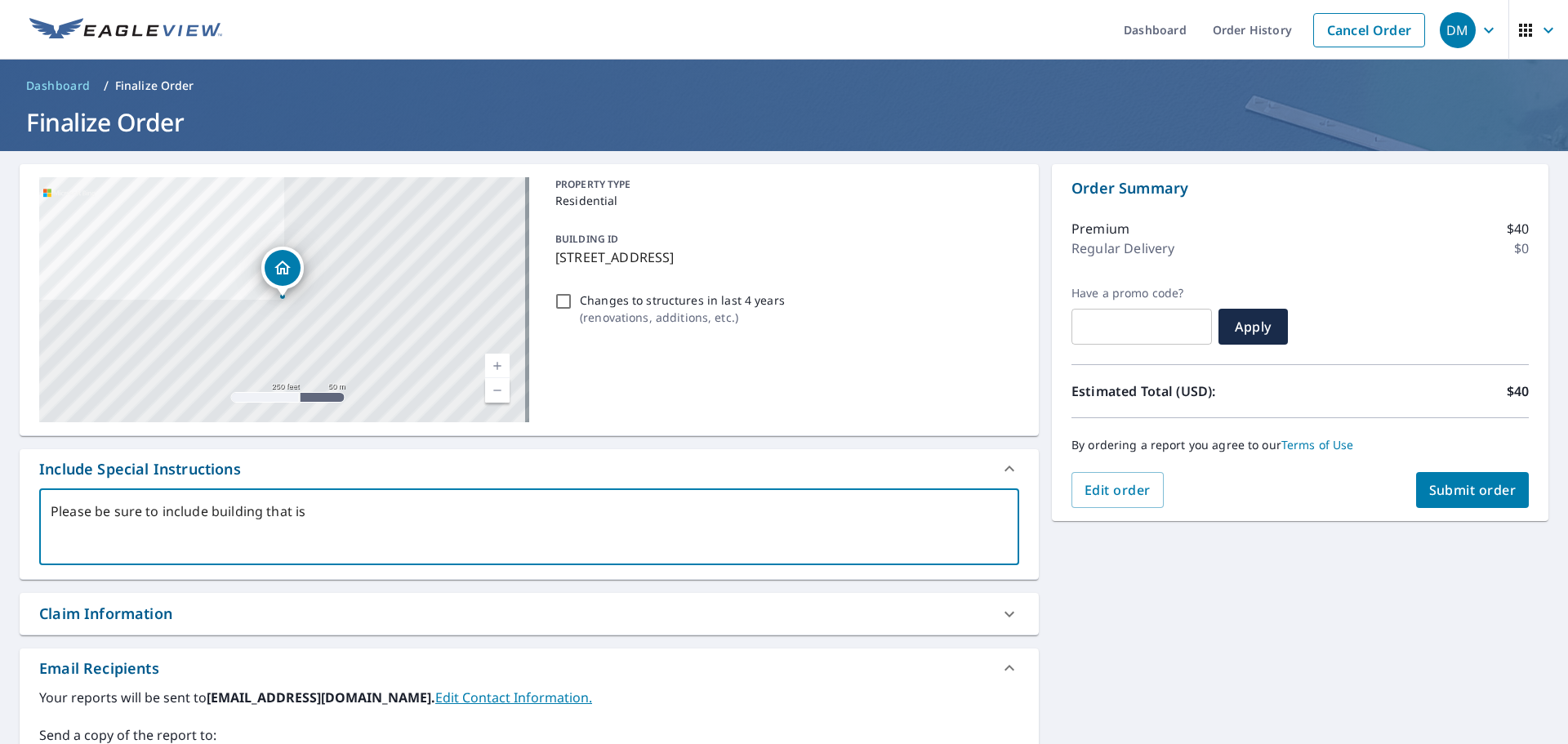
type textarea "Please be sure to include building that is m"
type textarea "x"
type textarea "Please be sure to include building that is ma"
type textarea "x"
type textarea "Please be sure to include building that is mar"
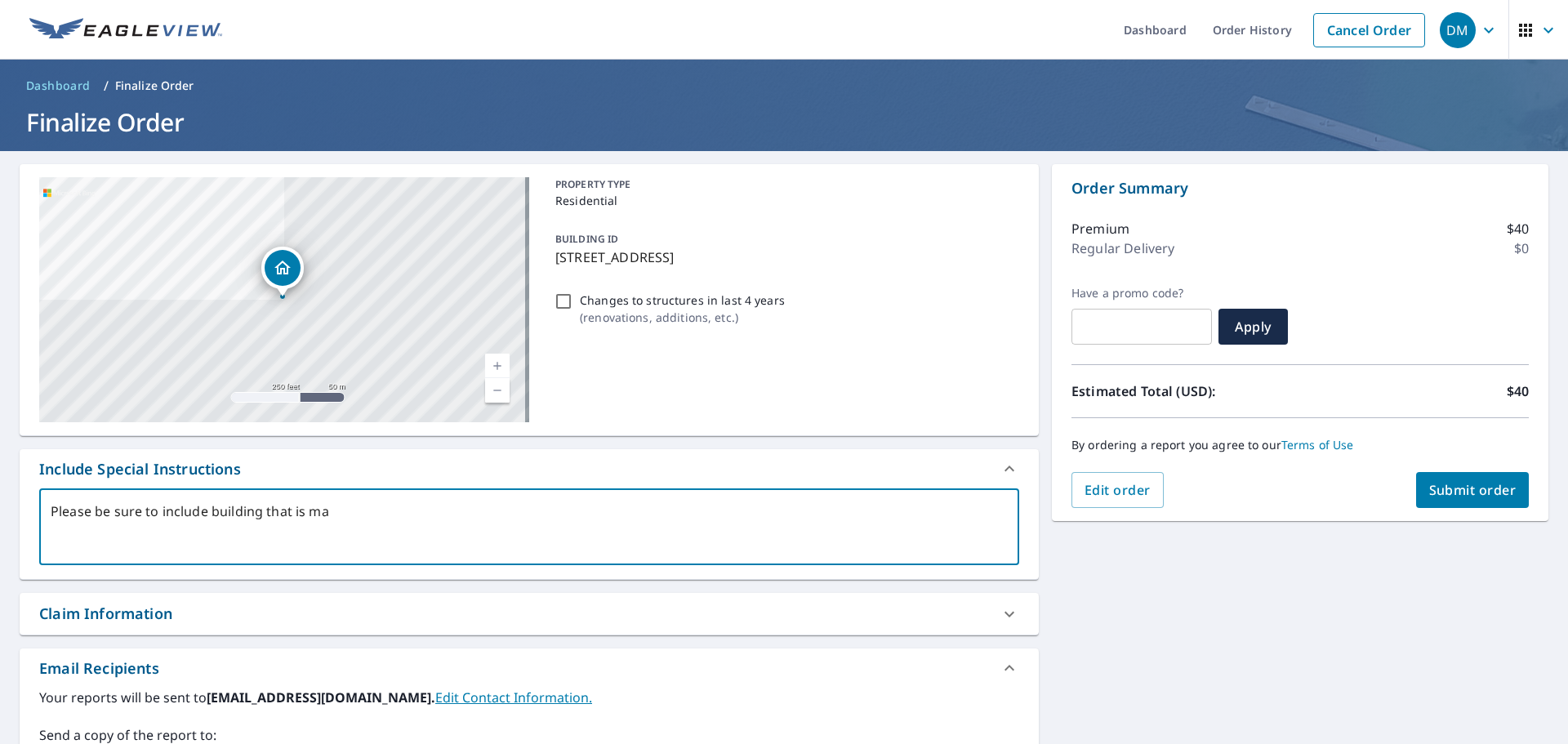
type textarea "x"
type textarea "Please be sure to include building that is mark"
type textarea "x"
type textarea "Please be sure to include building that is marke"
type textarea "x"
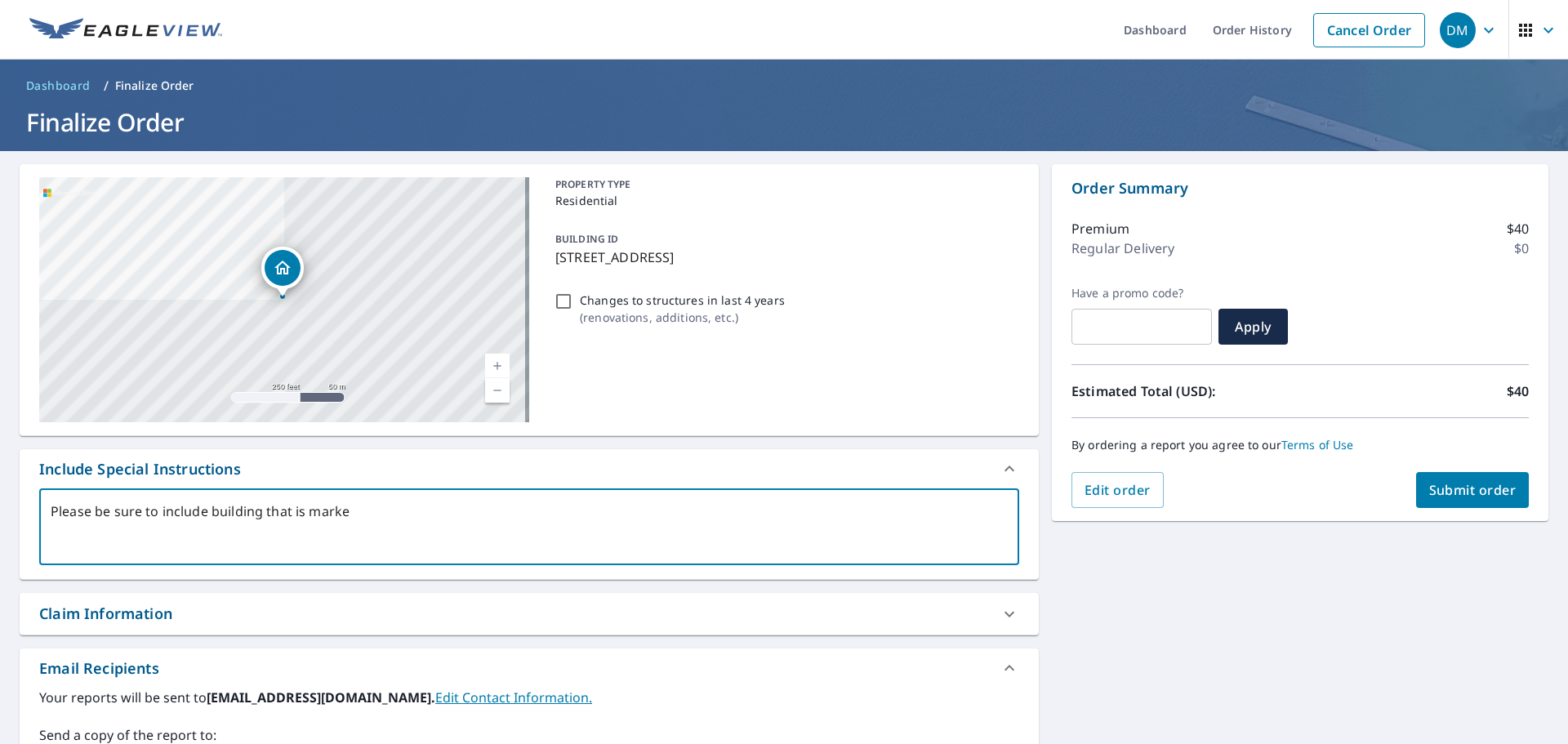
type textarea "Please be sure to include building that is marked"
type textarea "x"
type textarea "Please be sure to include building that is marked."
type textarea "x"
type textarea "Please be sure to include building that is marked."
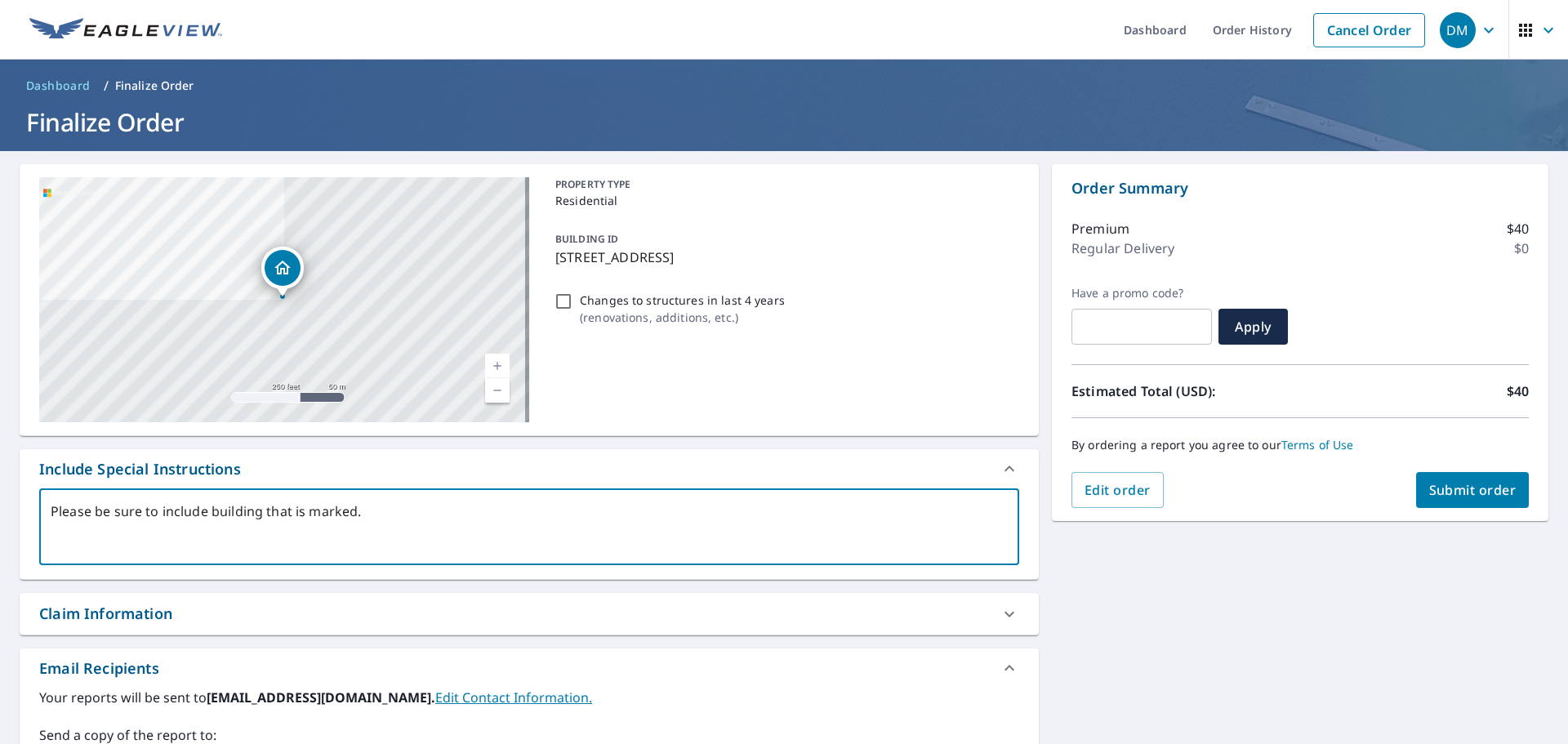
type textarea "x"
type textarea "Please be sure to include building that is marked. i"
type textarea "x"
type textarea "Please be sure to include building that is marked. it"
type textarea "x"
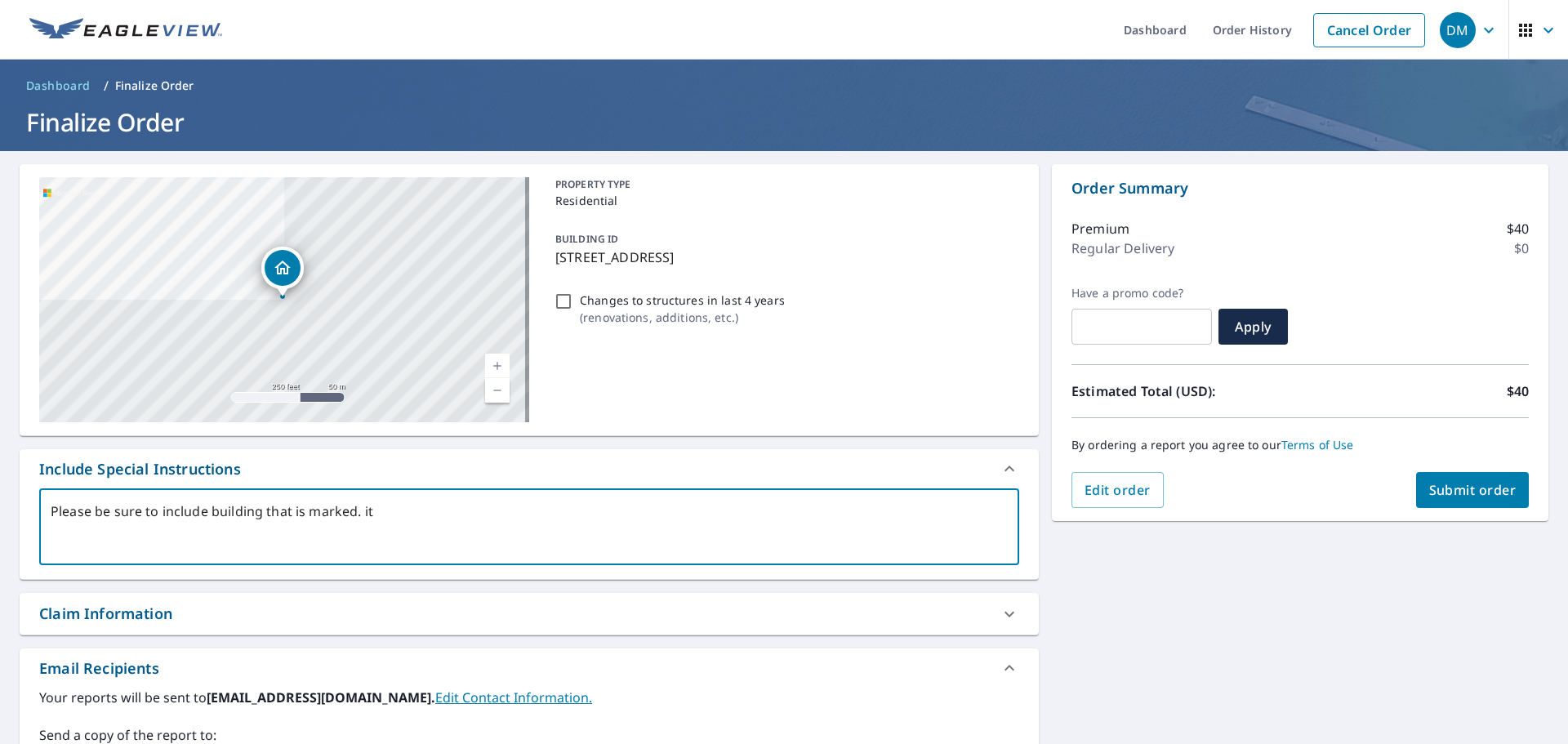
type textarea "Please be sure to include building that is marked. it"
type textarea "x"
type textarea "Please be sure to include building that is marked. it w"
type textarea "x"
type textarea "Please be sure to include building that is marked. it wa"
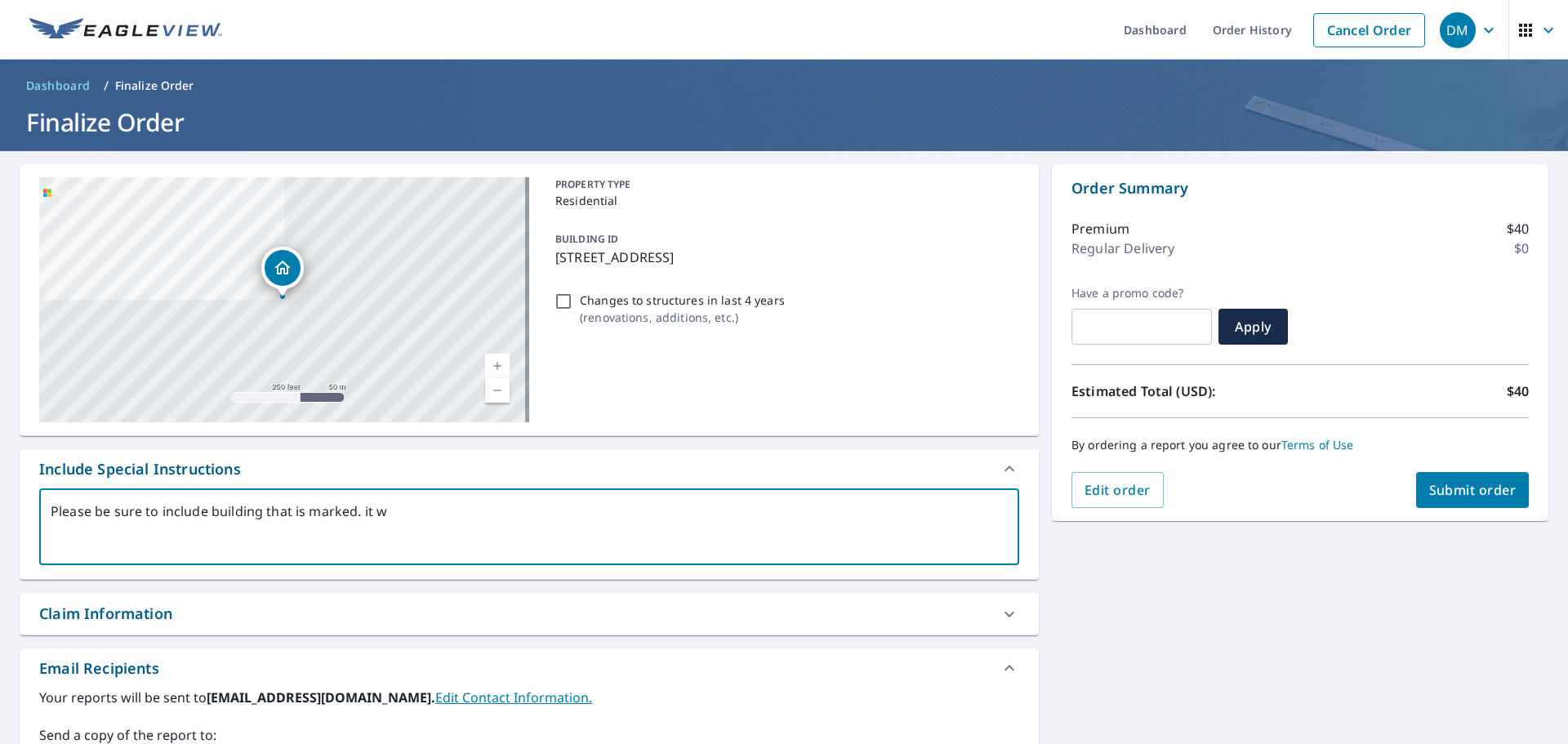
type textarea "x"
type textarea "Please be sure to include building that is marked. it was"
type textarea "x"
type textarea "Please be sure to include building that is marked. it was"
type textarea "x"
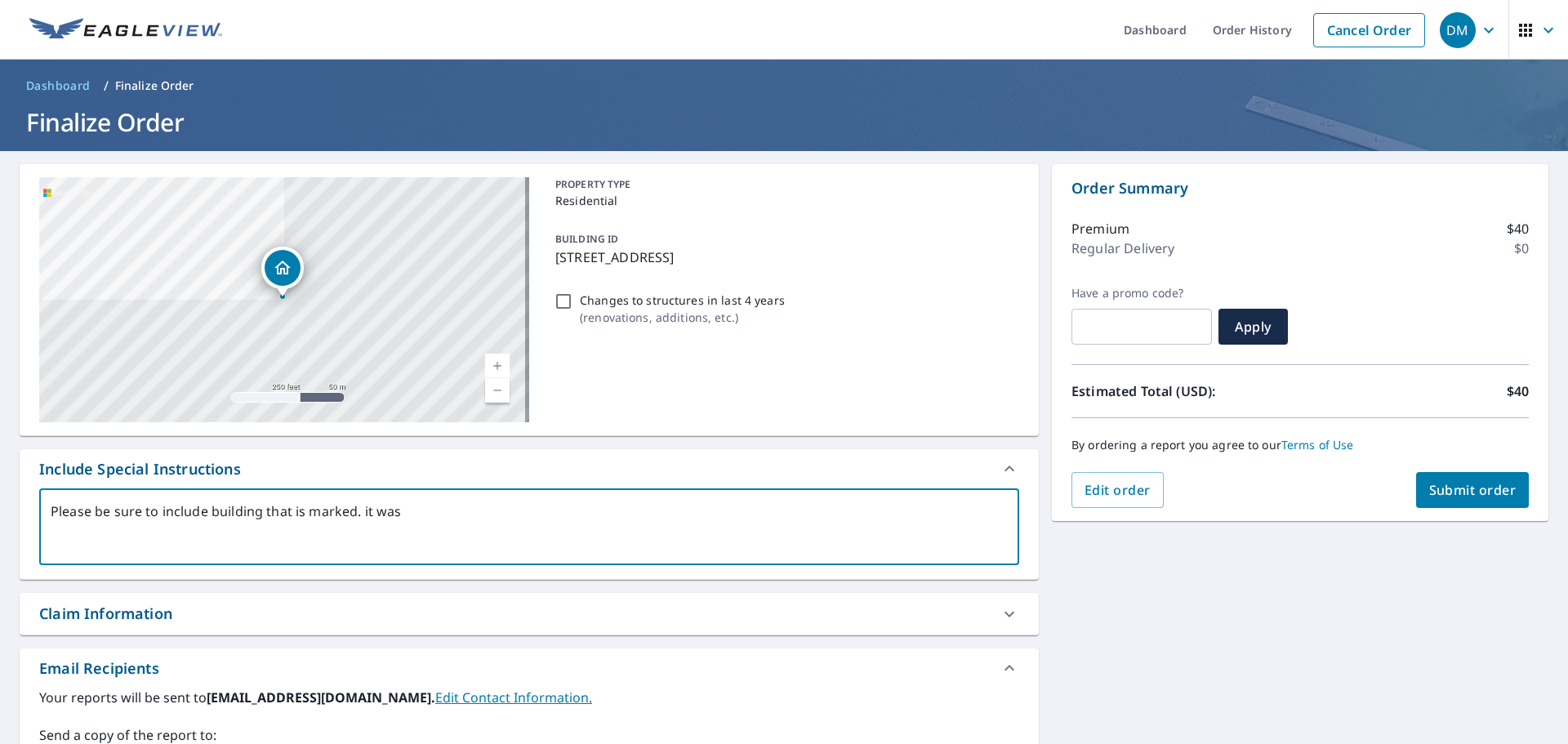
type textarea "Please be sure to include building that is marked. it was m"
type textarea "x"
type textarea "Please be sure to include building that is marked. it was mi"
type textarea "x"
type textarea "Please be sure to include building that is marked. it was mis"
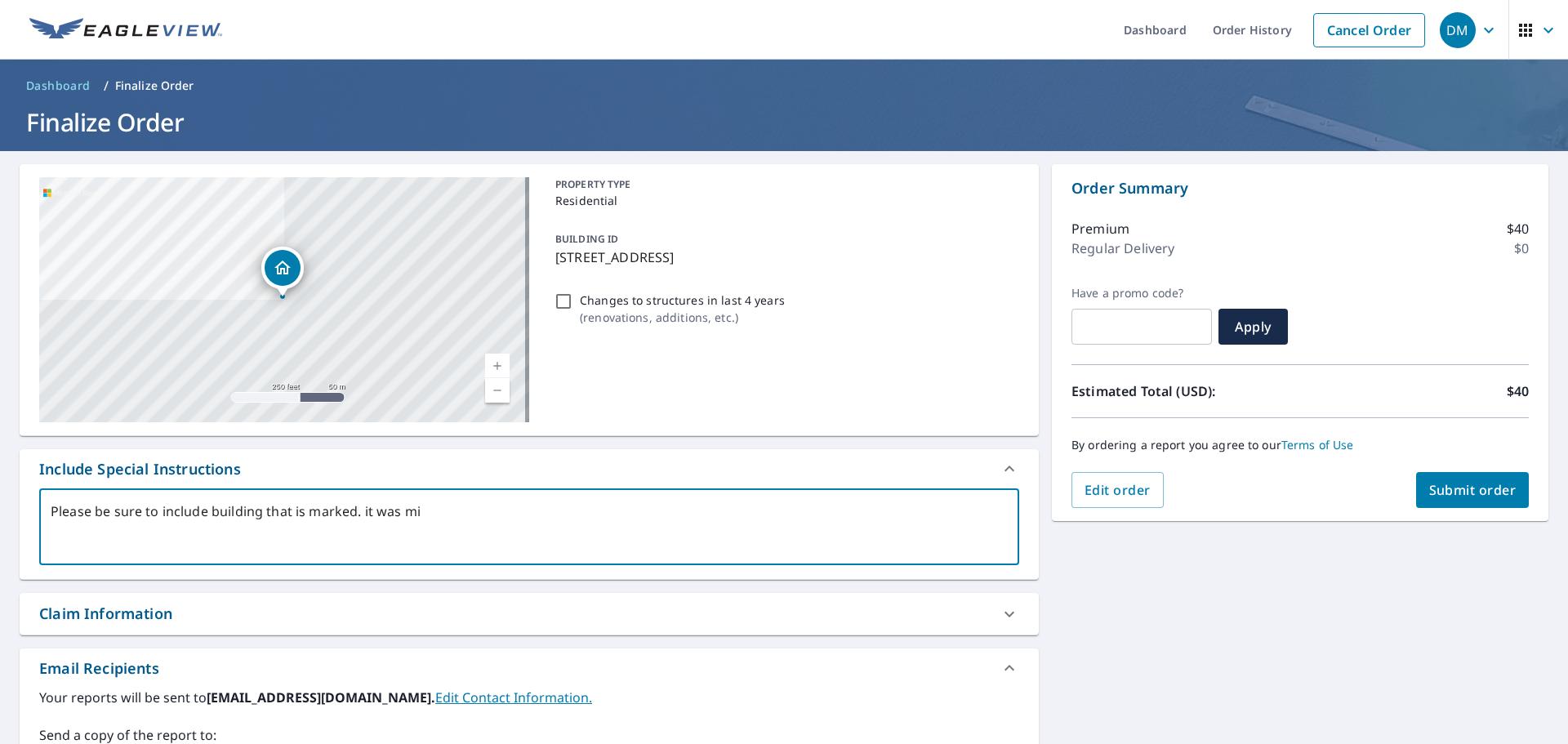
type textarea "x"
type textarea "Please be sure to include building that is marked. it was miss"
type textarea "x"
type textarea "Please be sure to include building that is marked. it was misse"
type textarea "x"
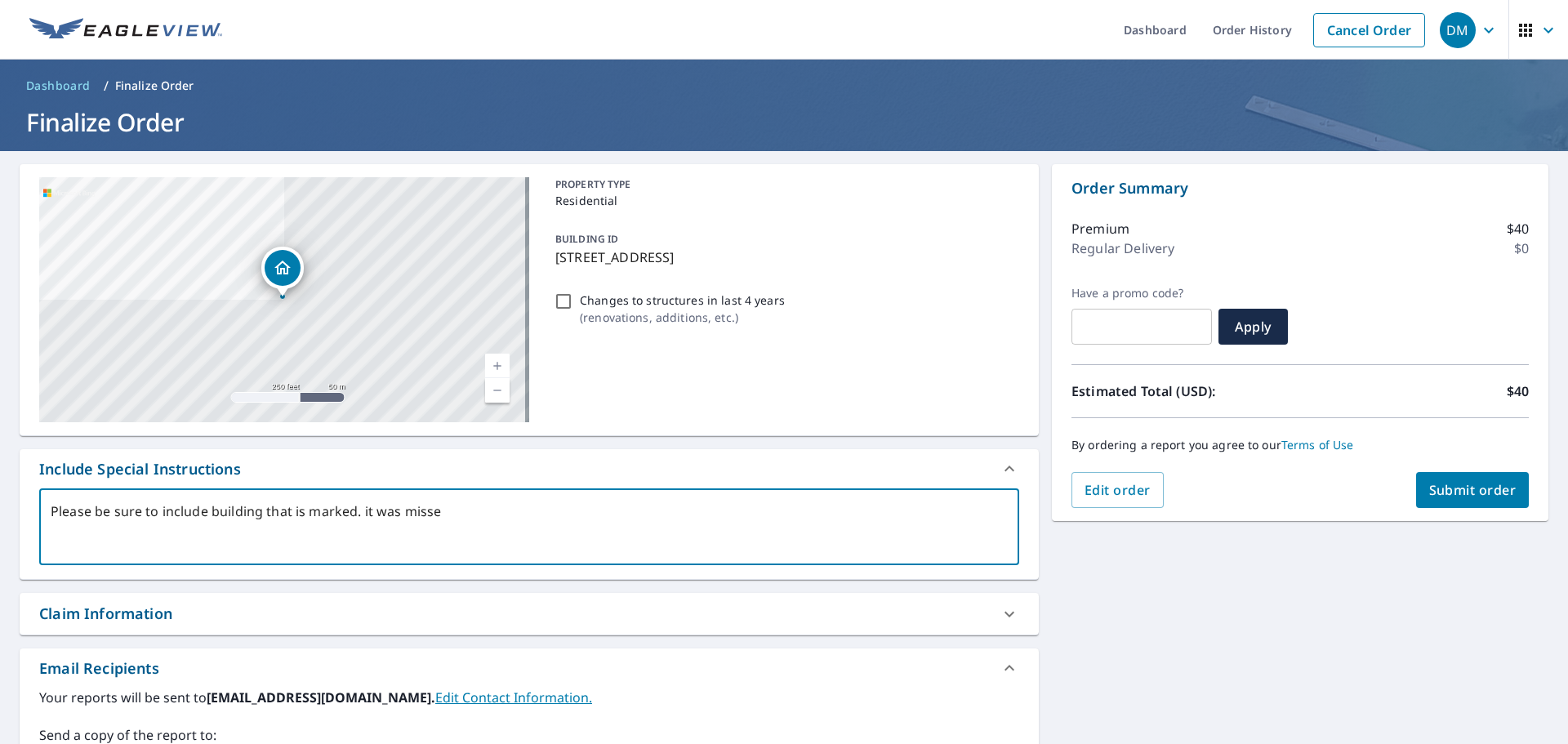
type textarea "Please be sure to include building that is marked. it was missed"
type textarea "x"
type textarea "Please be sure to include building that is marked. it was missed"
type textarea "x"
type textarea "Please be sure to include building that is marked. it was missed o"
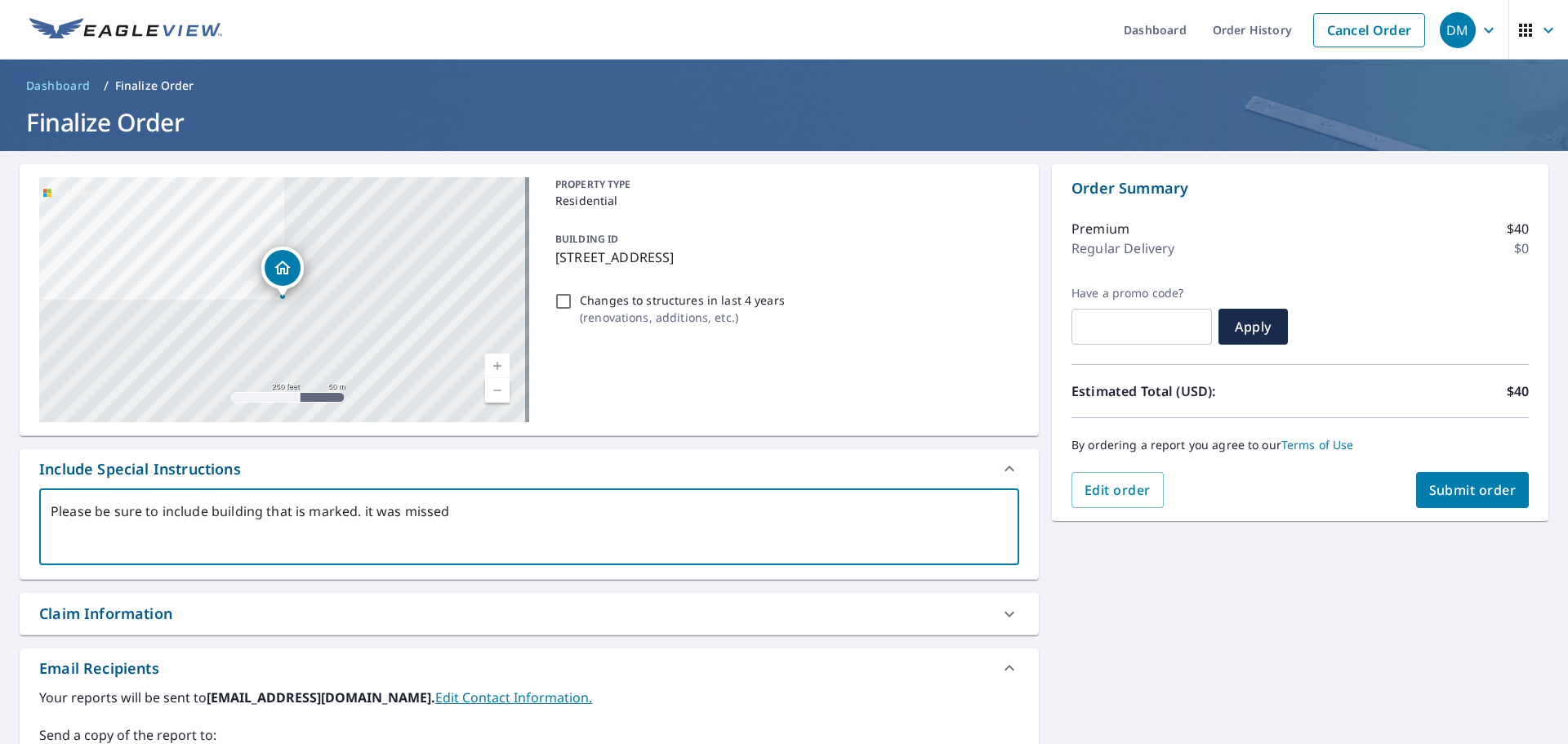
type textarea "x"
type textarea "Please be sure to include building that is marked. it was missed on"
type textarea "x"
type textarea "Please be sure to include building that is marked. it was missed on"
type textarea "x"
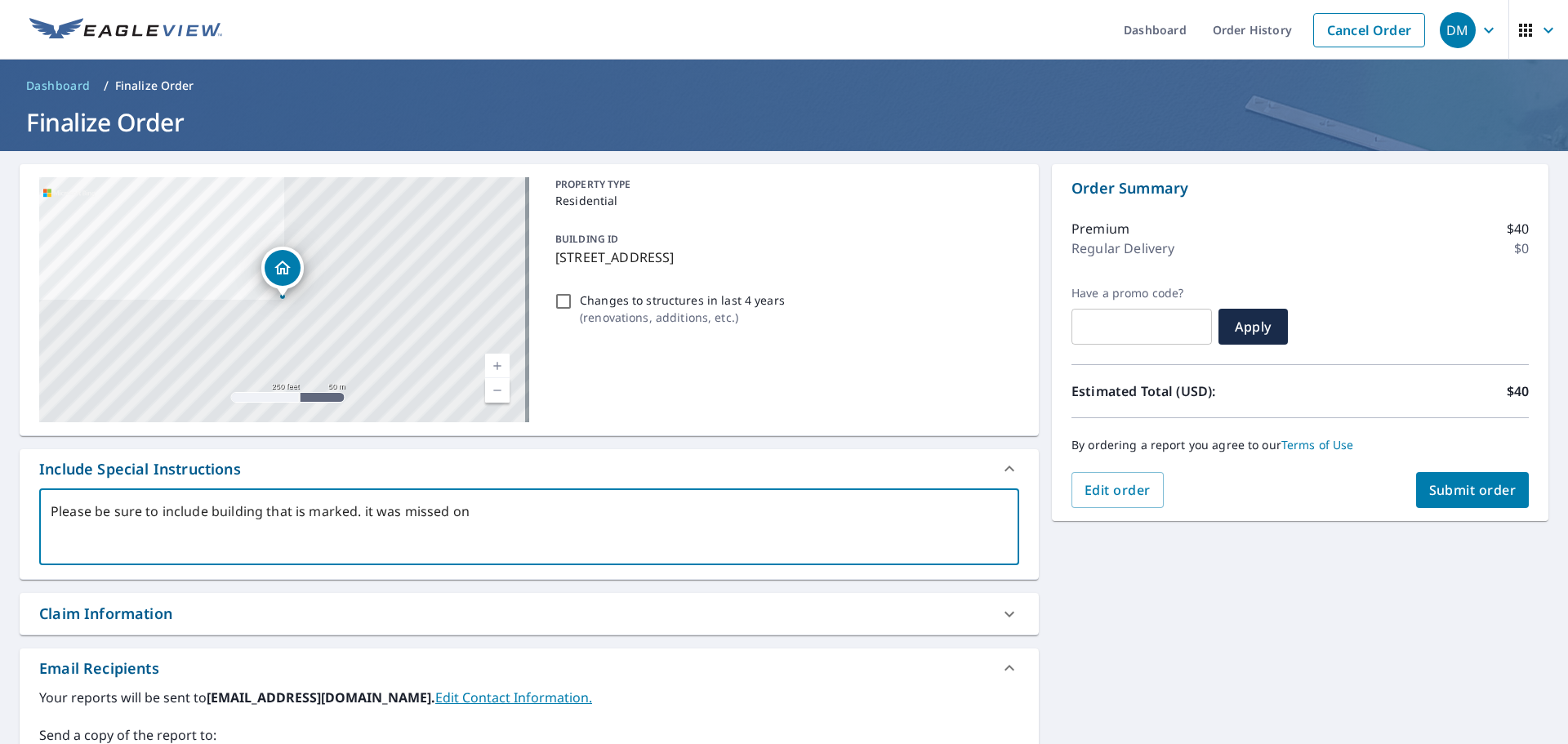
type textarea "Please be sure to include building that is marked. it was missed on"
type textarea "x"
type textarea "Please be sure to include building that is marked. it was missed on"
type textarea "x"
type textarea "Please be sure to include building that is marked. it was missed on t"
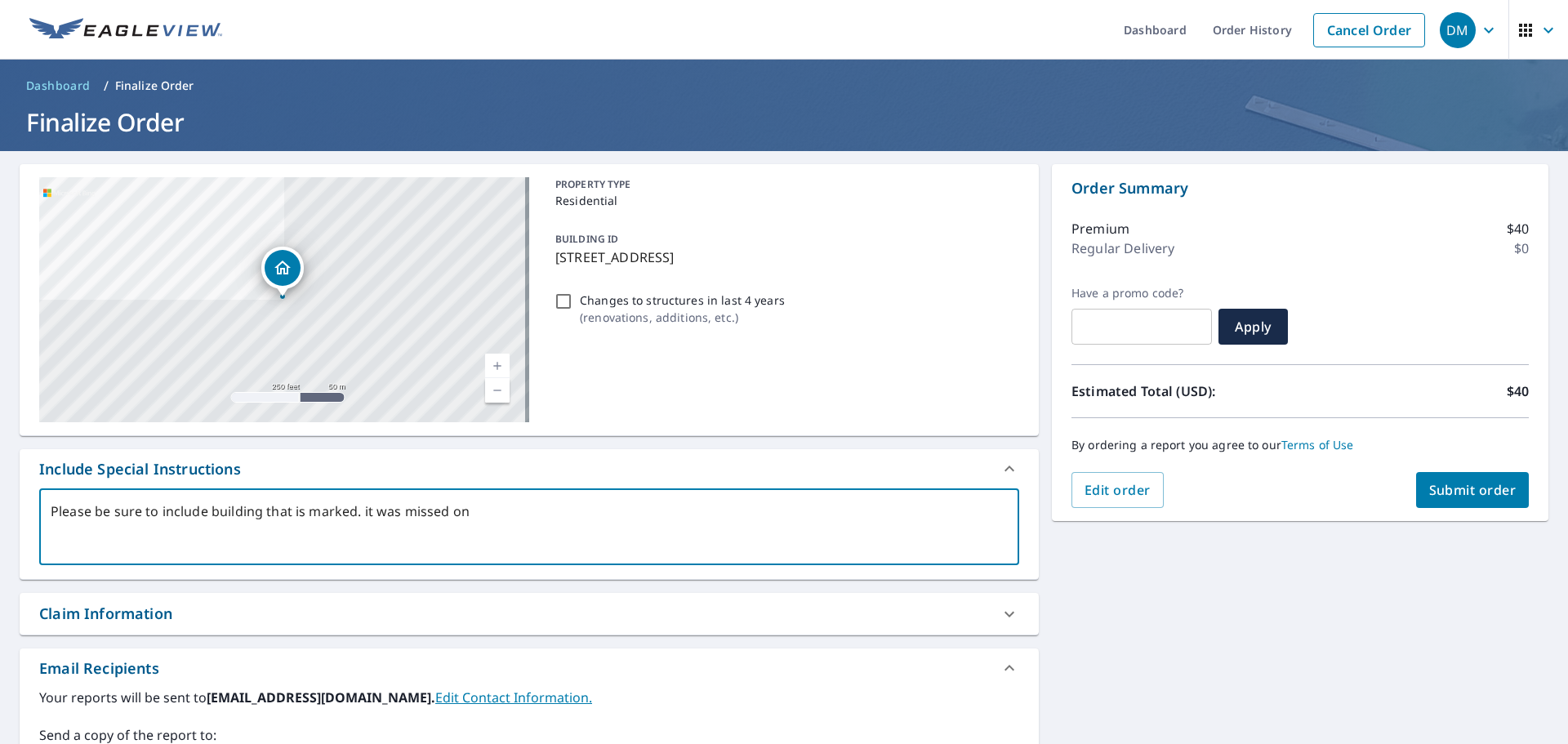
type textarea "x"
type textarea "Please be sure to include building that is marked. it was missed on th"
type textarea "x"
type textarea "Please be sure to include building that is marked. it was missed on the"
type textarea "x"
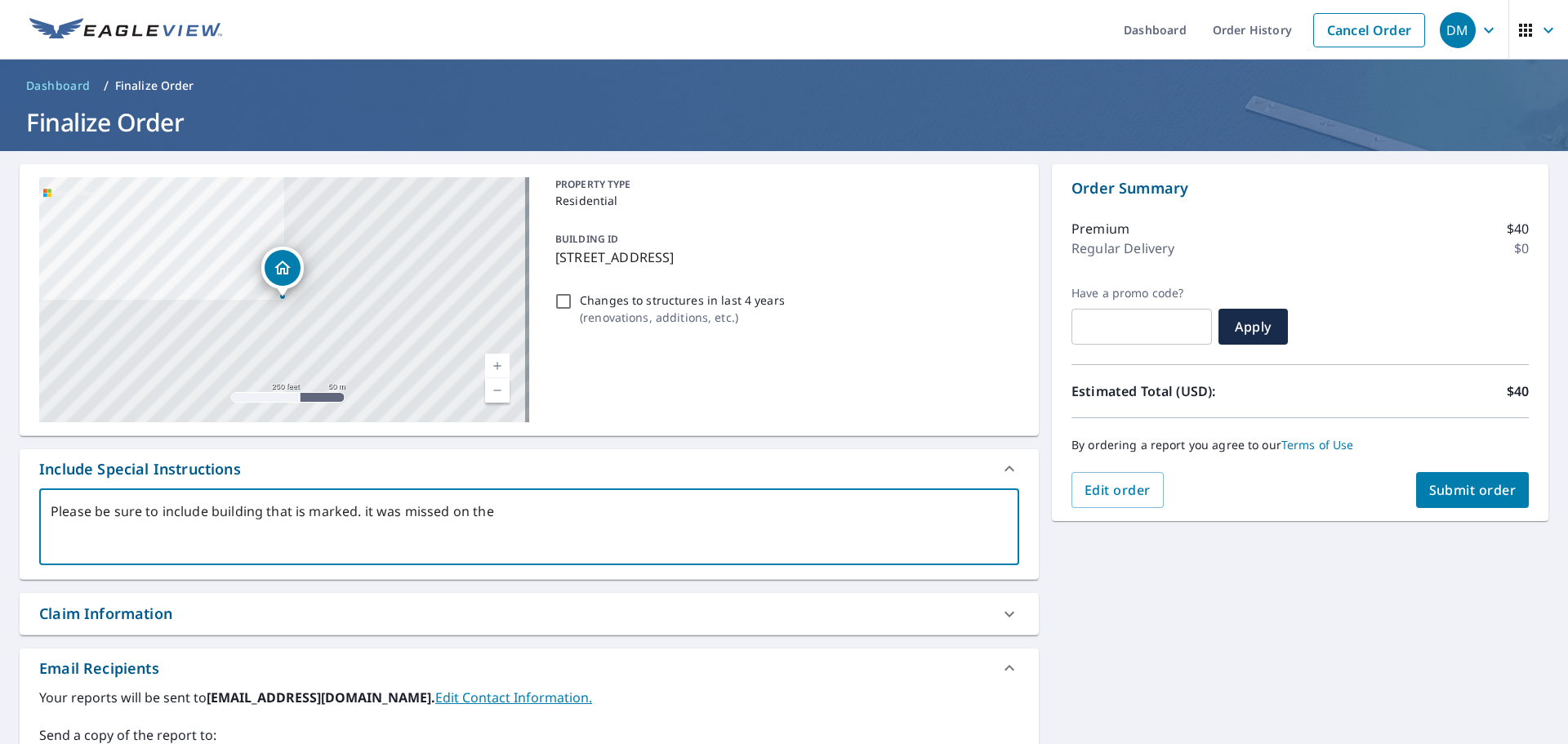
type textarea "Please be sure to include building that is marked. it was missed on the"
type textarea "x"
type textarea "Please be sure to include building that is marked. it was missed on the f"
type textarea "x"
type textarea "Please be sure to include building that is marked. it was missed on the fi"
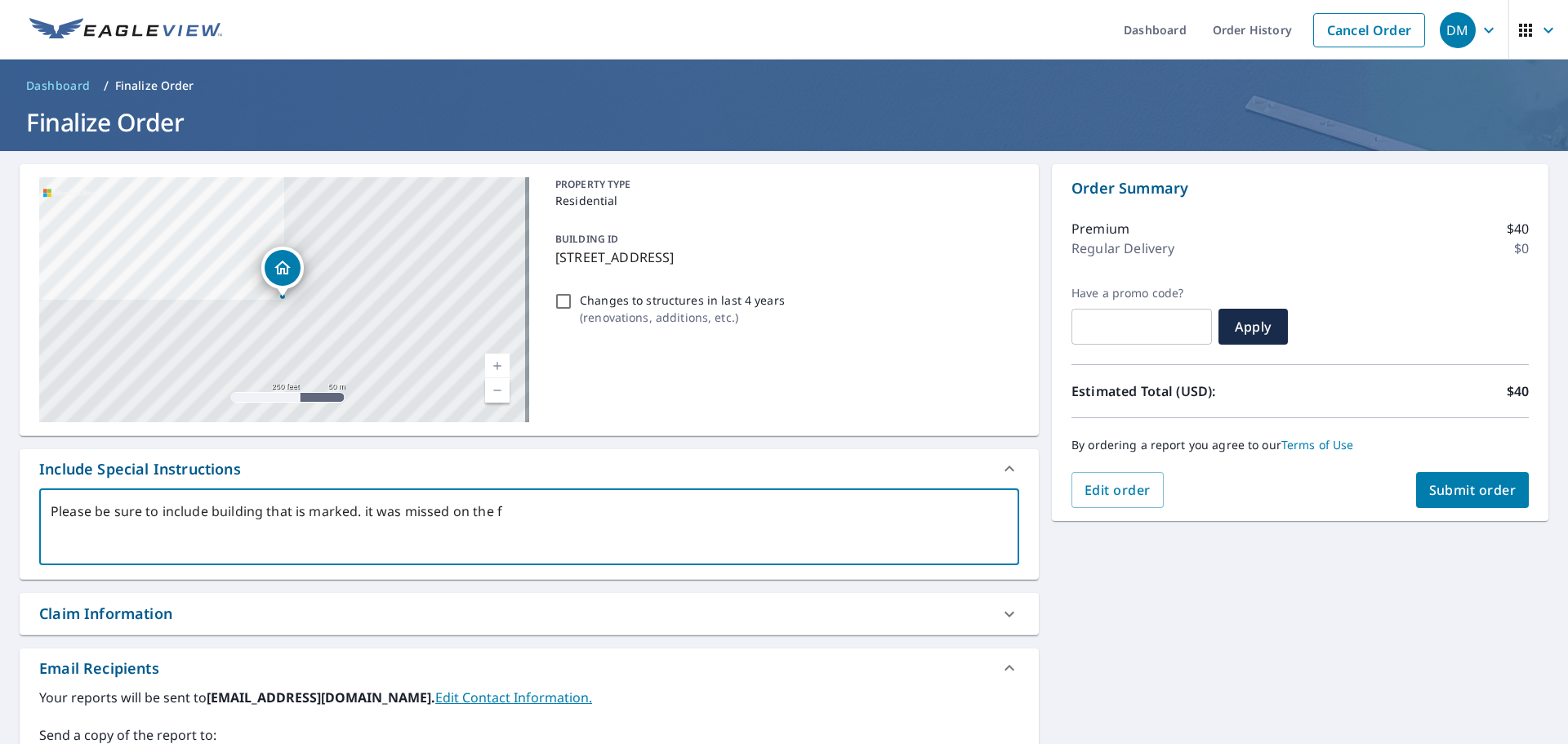
type textarea "x"
type textarea "Please be sure to include building that is marked. it was missed on the fir"
type textarea "x"
type textarea "Please be sure to include building that is marked. it was missed on the firs"
type textarea "x"
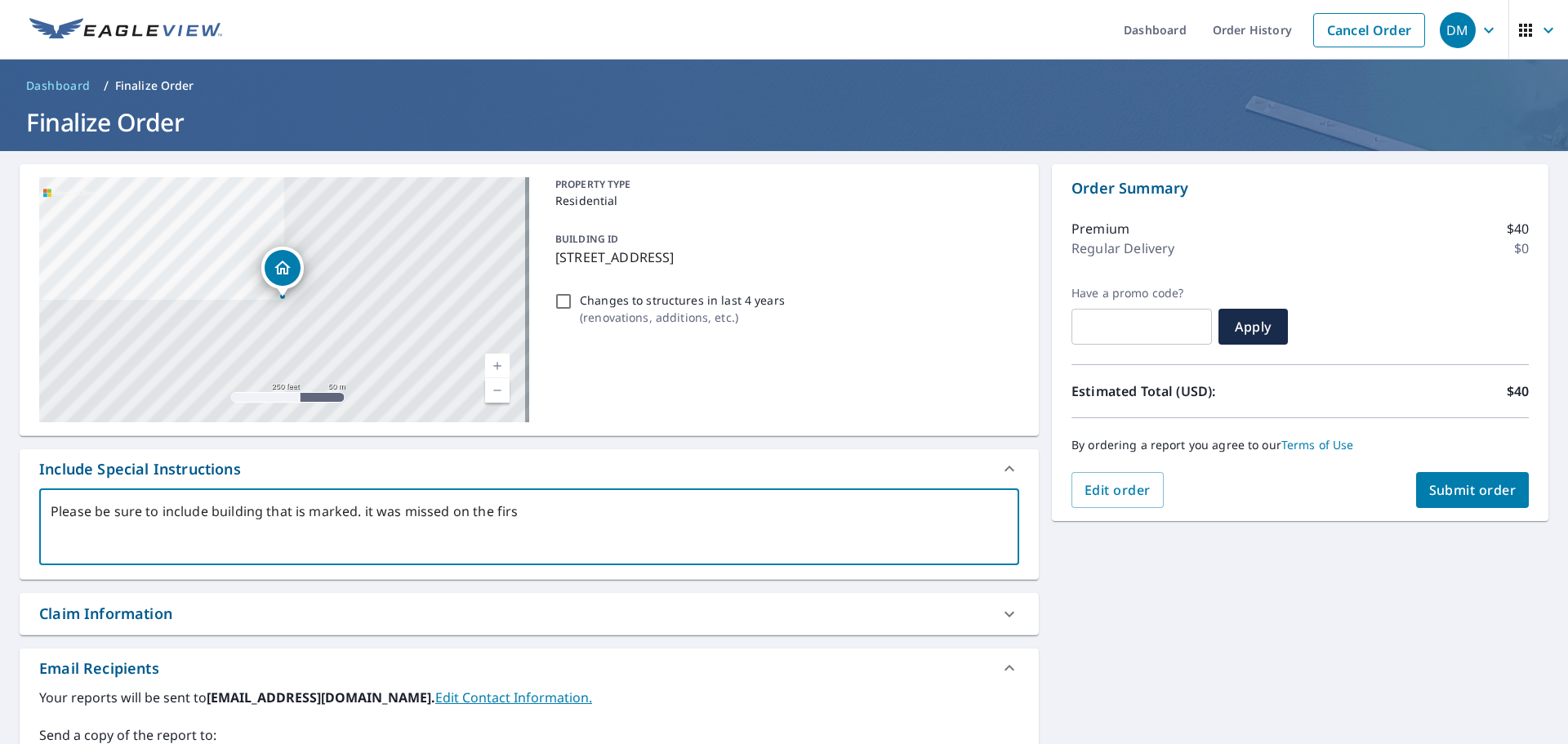
type textarea "Please be sure to include building that is marked. it was missed on the first"
type textarea "x"
type textarea "Please be sure to include building that is marked. it was missed on the first"
type textarea "x"
type textarea "Please be sure to include building that is marked. it was missed on the first o"
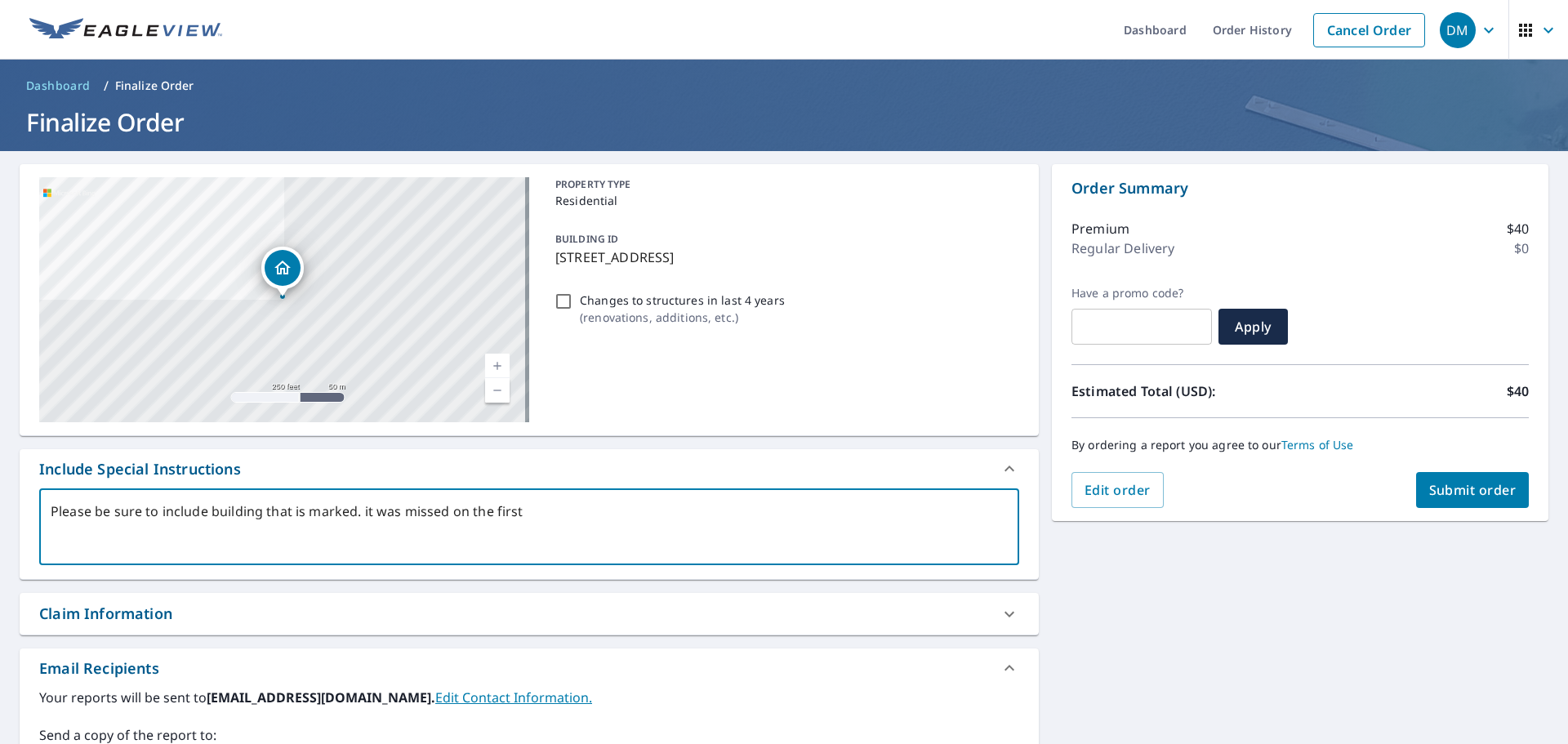
type textarea "x"
type textarea "Please be sure to include building that is marked. it was missed on the first or"
type textarea "x"
type textarea "Please be sure to include building that is marked. it was missed on the first o…"
type textarea "x"
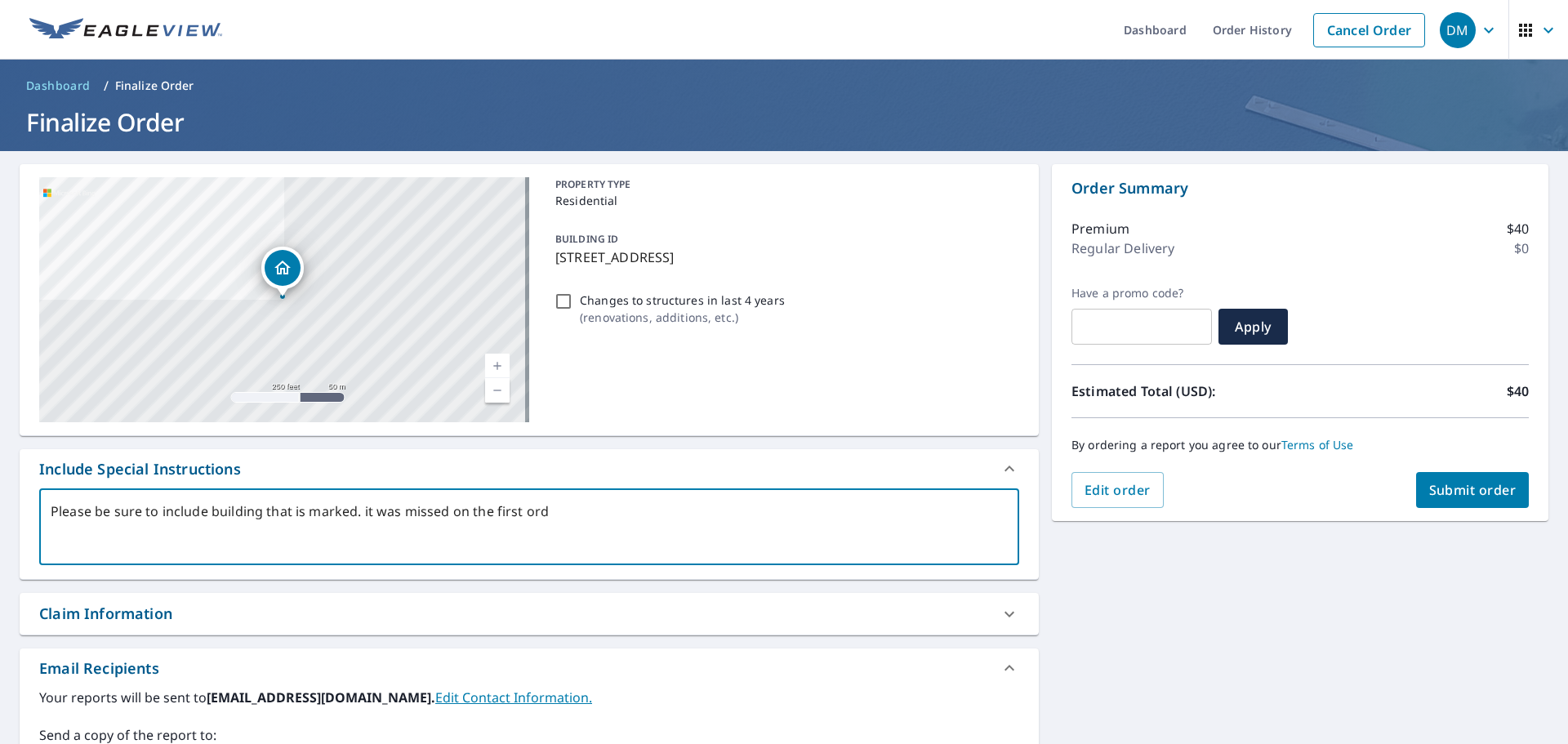
type textarea "Please be sure to include building that is marked. it was missed on the first o…"
type textarea "x"
type textarea "Please be sure to include building that is marked. it was missed on the first o…"
type textarea "x"
type textarea "Please be sure to include building that is marked. it was missed on the first o…"
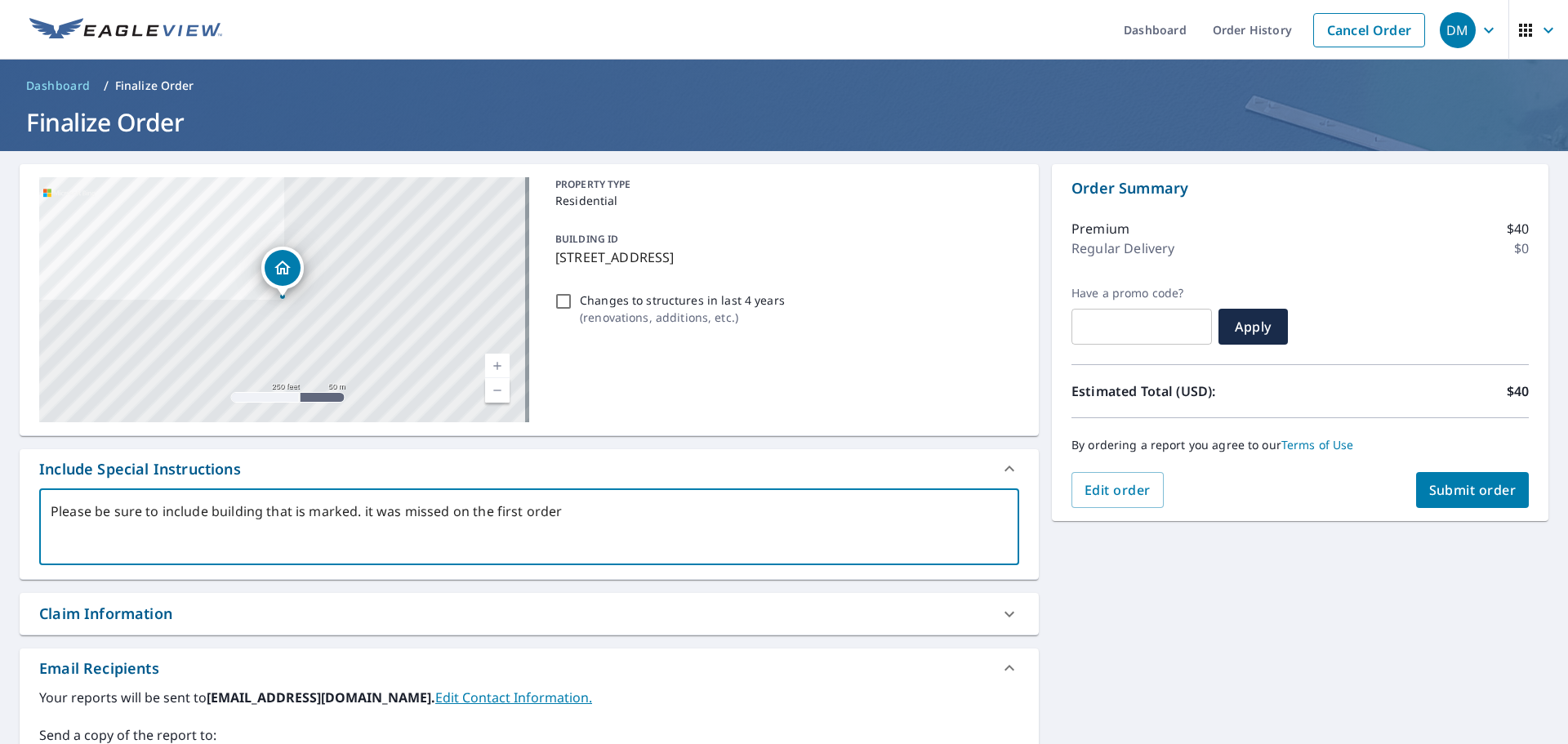
type textarea "x"
type textarea "Please be sure to include building that is marked. it was missed on the first o…"
type textarea "x"
type textarea "Please be sure to include building that is marked. it was missed on the first o…"
type textarea "x"
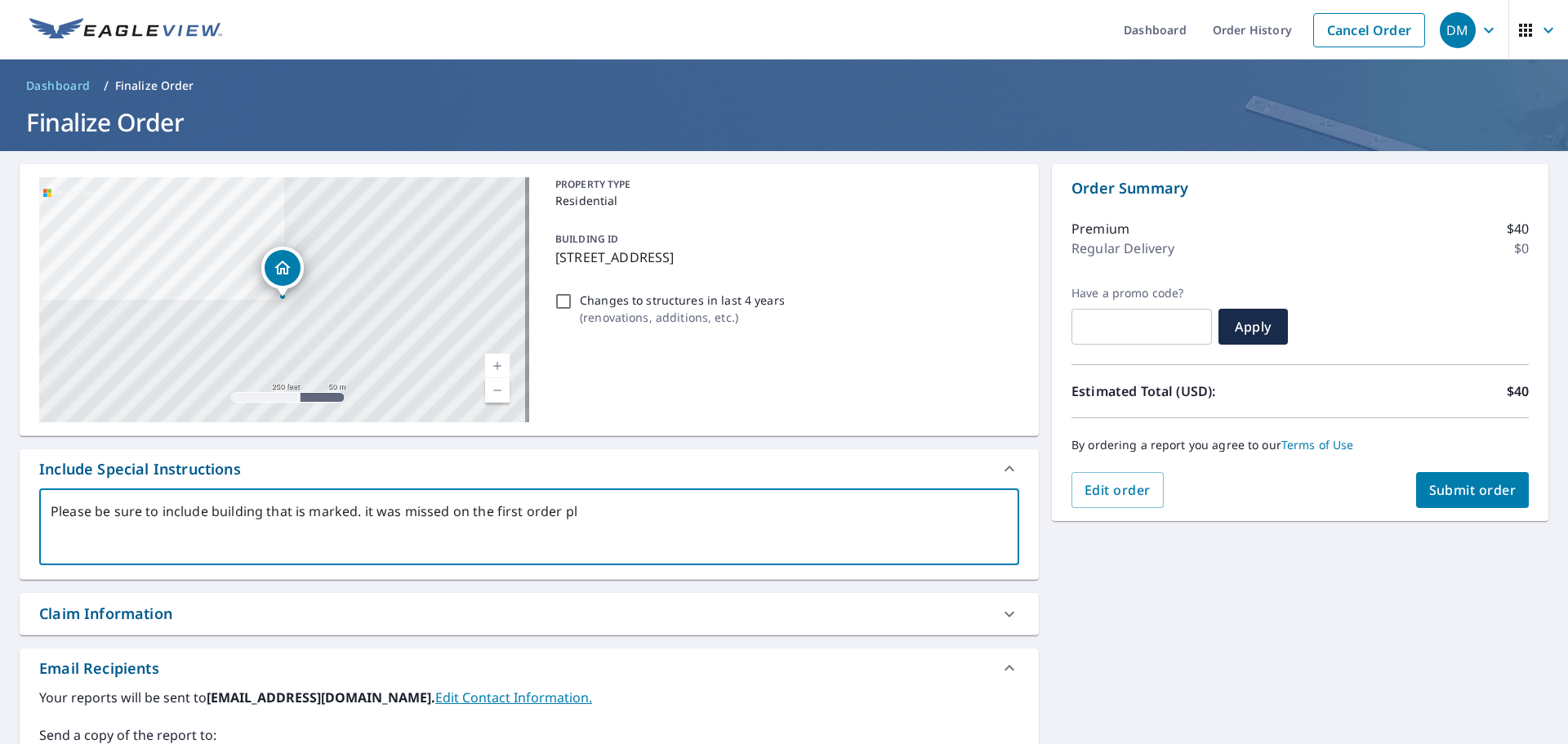
type textarea "Please be sure to include building that is marked. it was missed on the first o…"
type textarea "x"
type textarea "Please be sure to include building that is marked. it was missed on the first o…"
type textarea "x"
type textarea "Please be sure to include building that is marked. it was missed on the first o…"
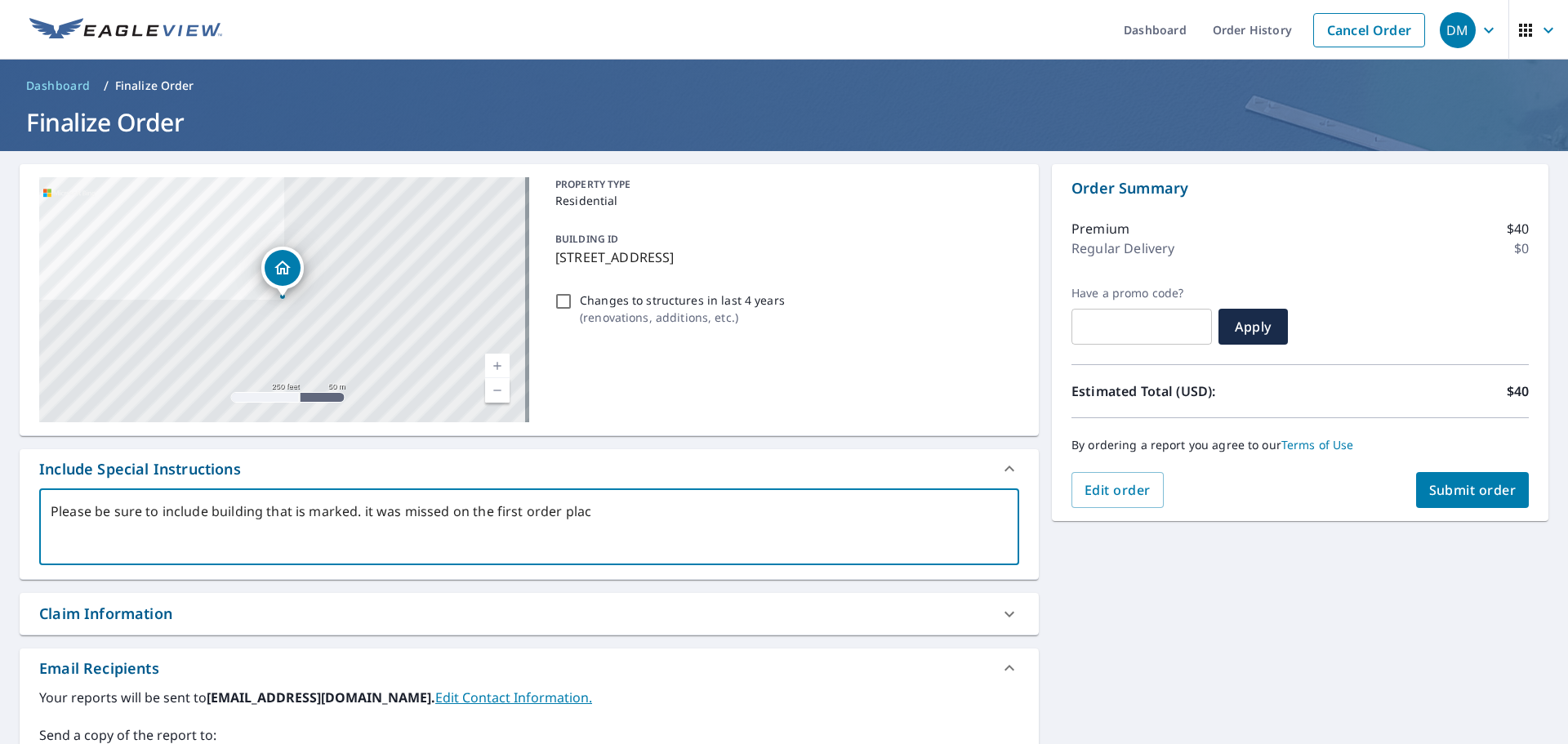
type textarea "x"
type textarea "Please be sure to include building that is marked. it was missed on the first o…"
type textarea "x"
type textarea "Please be sure to include building that is marked. it was missed on the first o…"
type textarea "x"
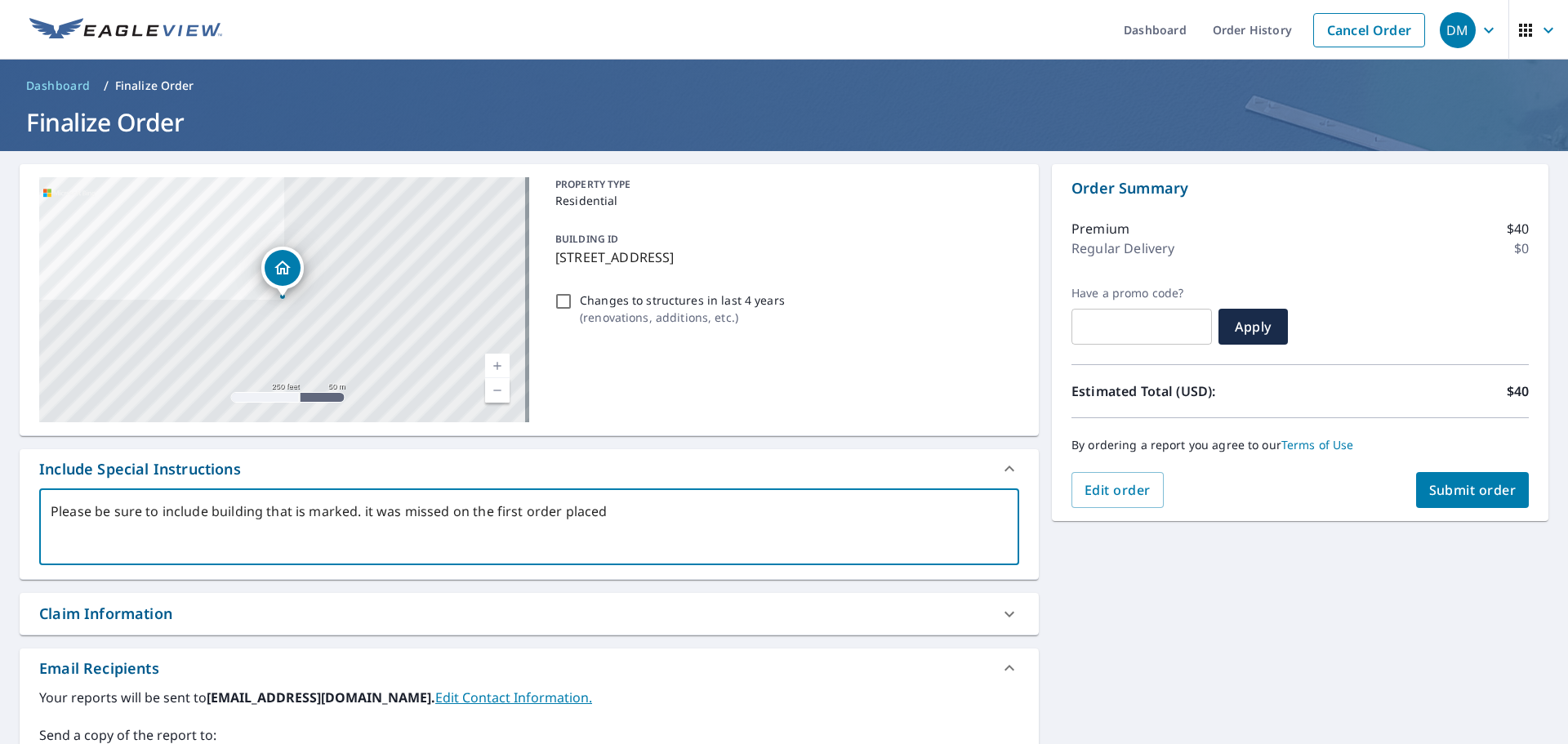
type textarea "Please be sure to include building that is marked. it was missed on the first o…"
type textarea "x"
type textarea "Please be sure to include building that is marked. it was missed on the first o…"
type textarea "x"
type textarea "Please be sure to include building that is marked. it was missed on the first o…"
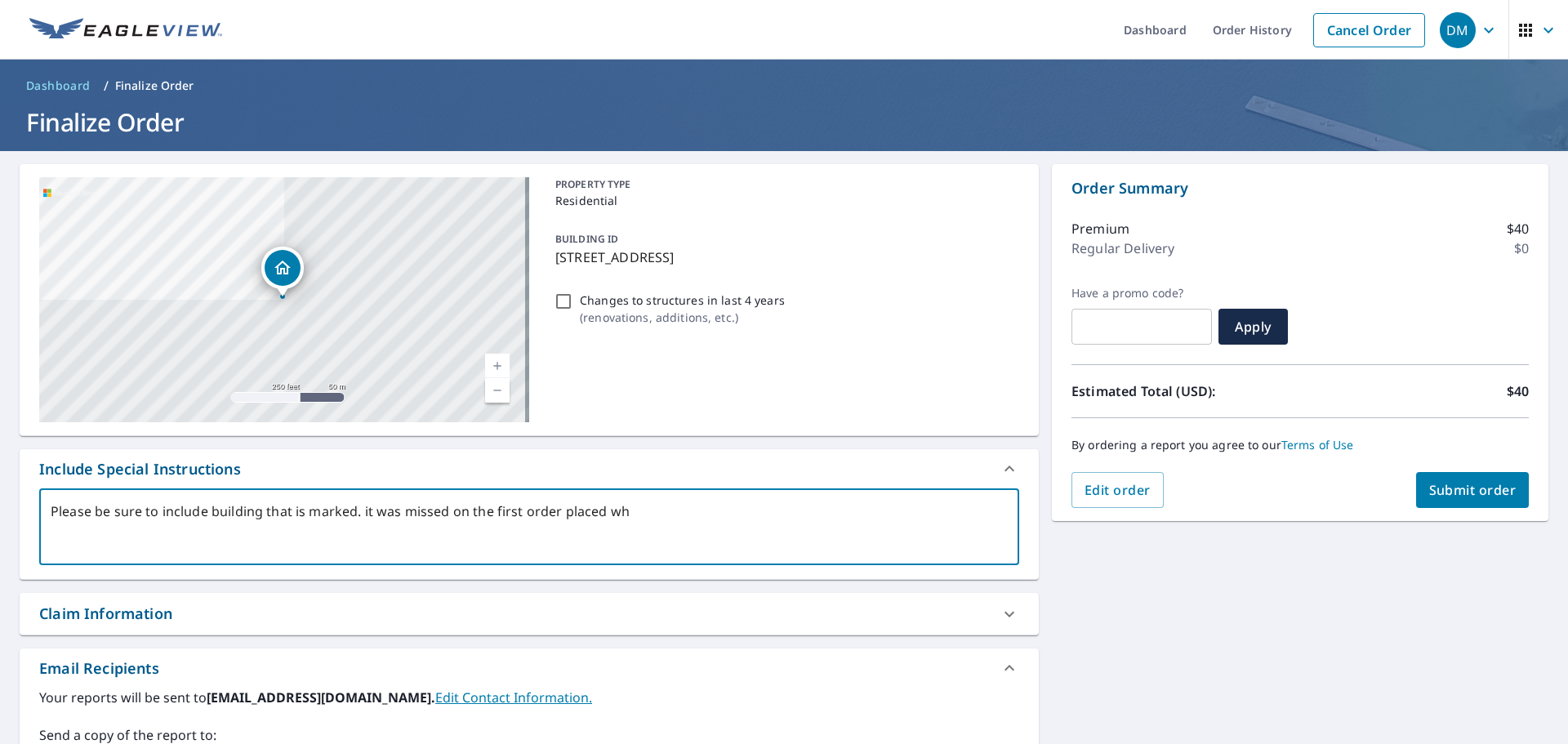
type textarea "x"
type textarea "Please be sure to include building that is marked. it was missed on the first o…"
type textarea "x"
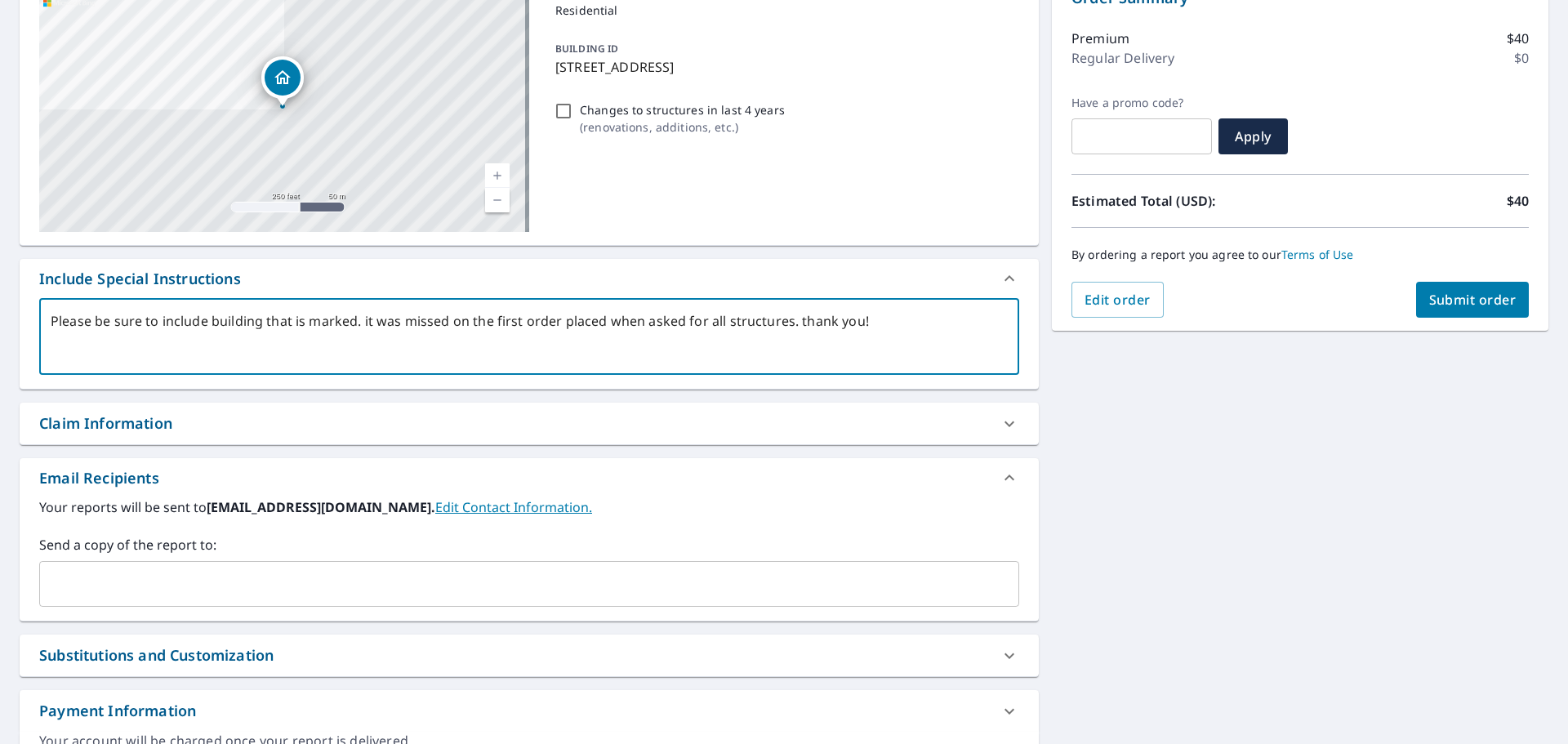
scroll to position [265, 0]
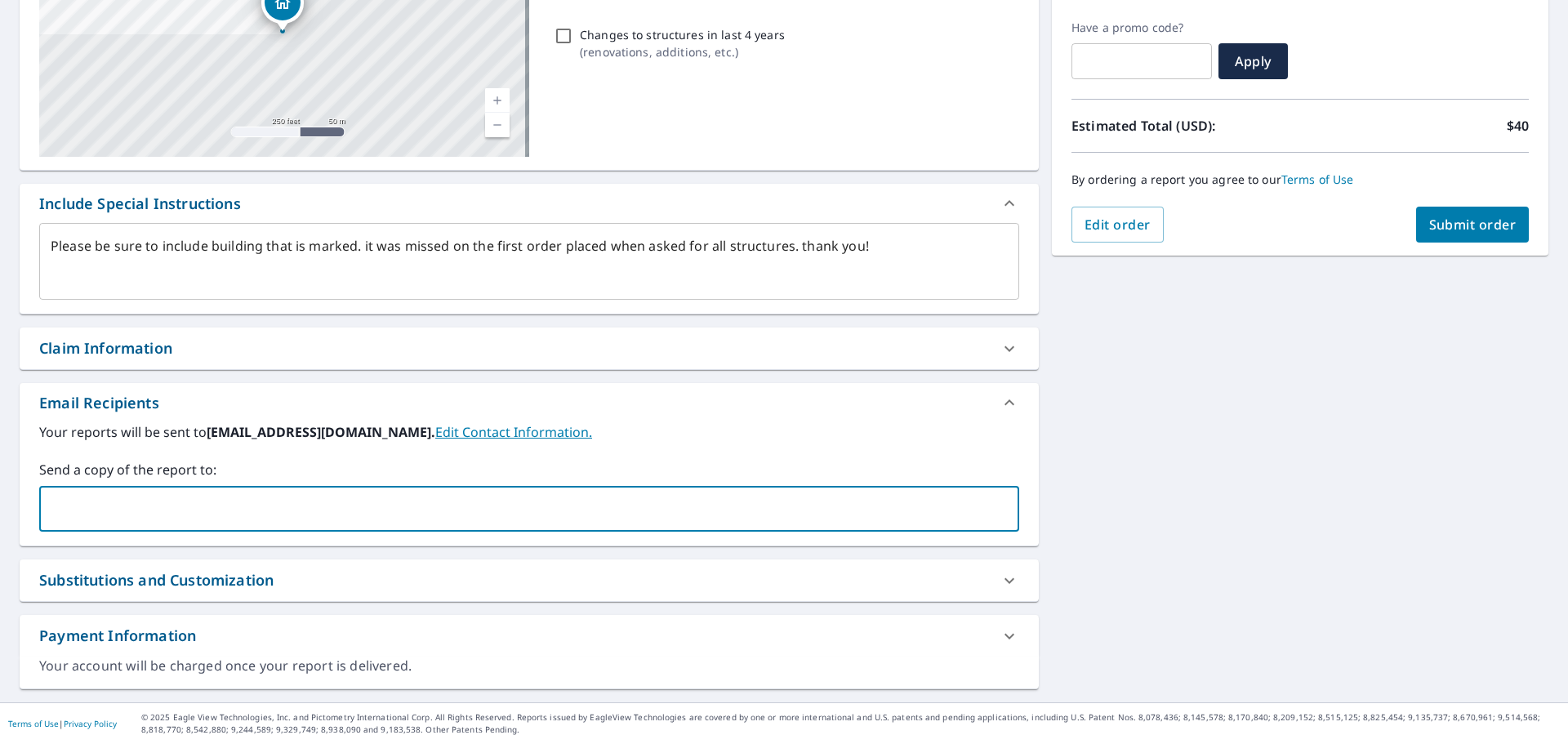
click at [312, 503] on input "text" at bounding box center [517, 509] width 941 height 31
click at [1130, 533] on div "[STREET_ADDRESS] A standard road map Aerial A detailed look from above Labels L…" at bounding box center [784, 294] width 1568 height 817
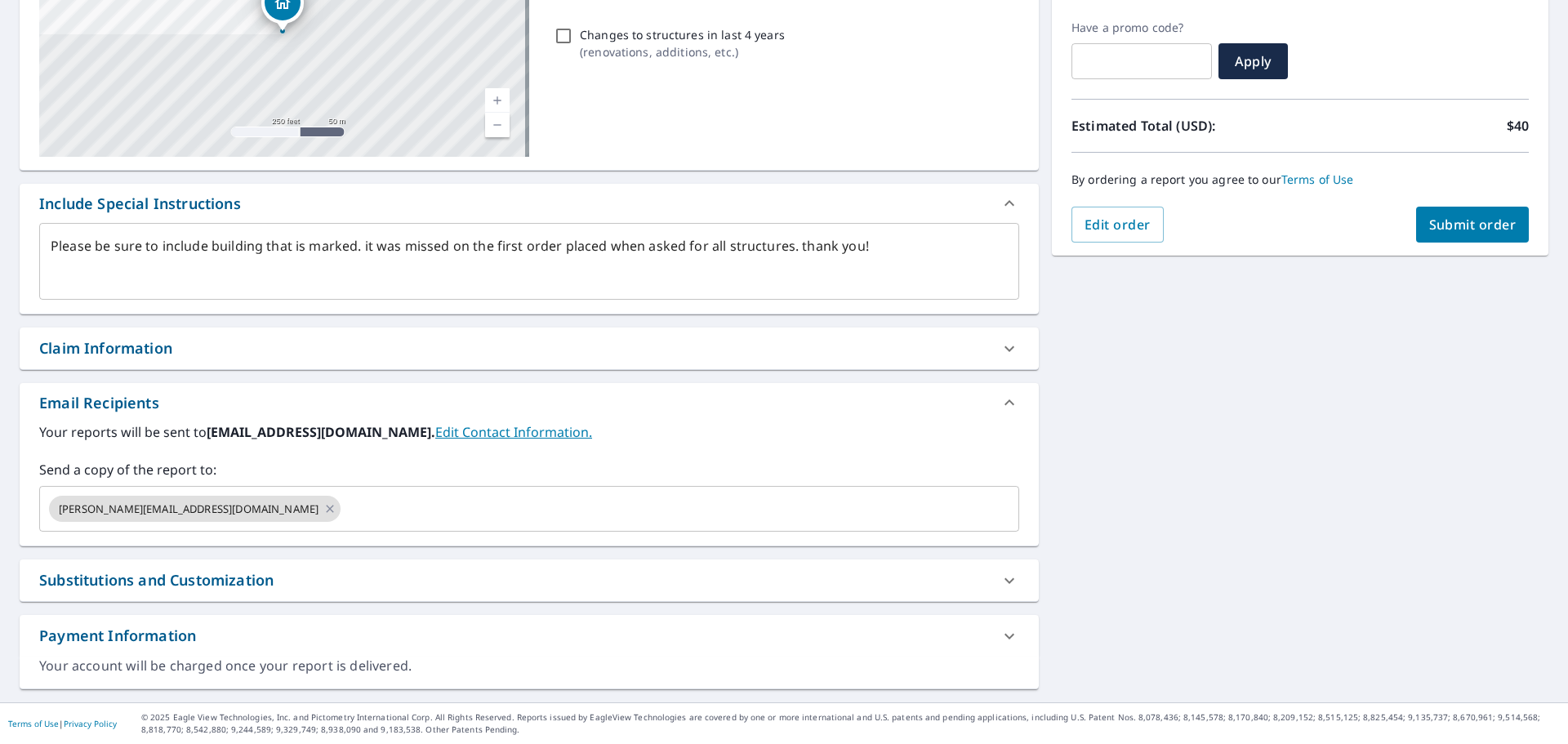
click at [505, 567] on div "Substitutions and Customization" at bounding box center [529, 579] width 1019 height 42
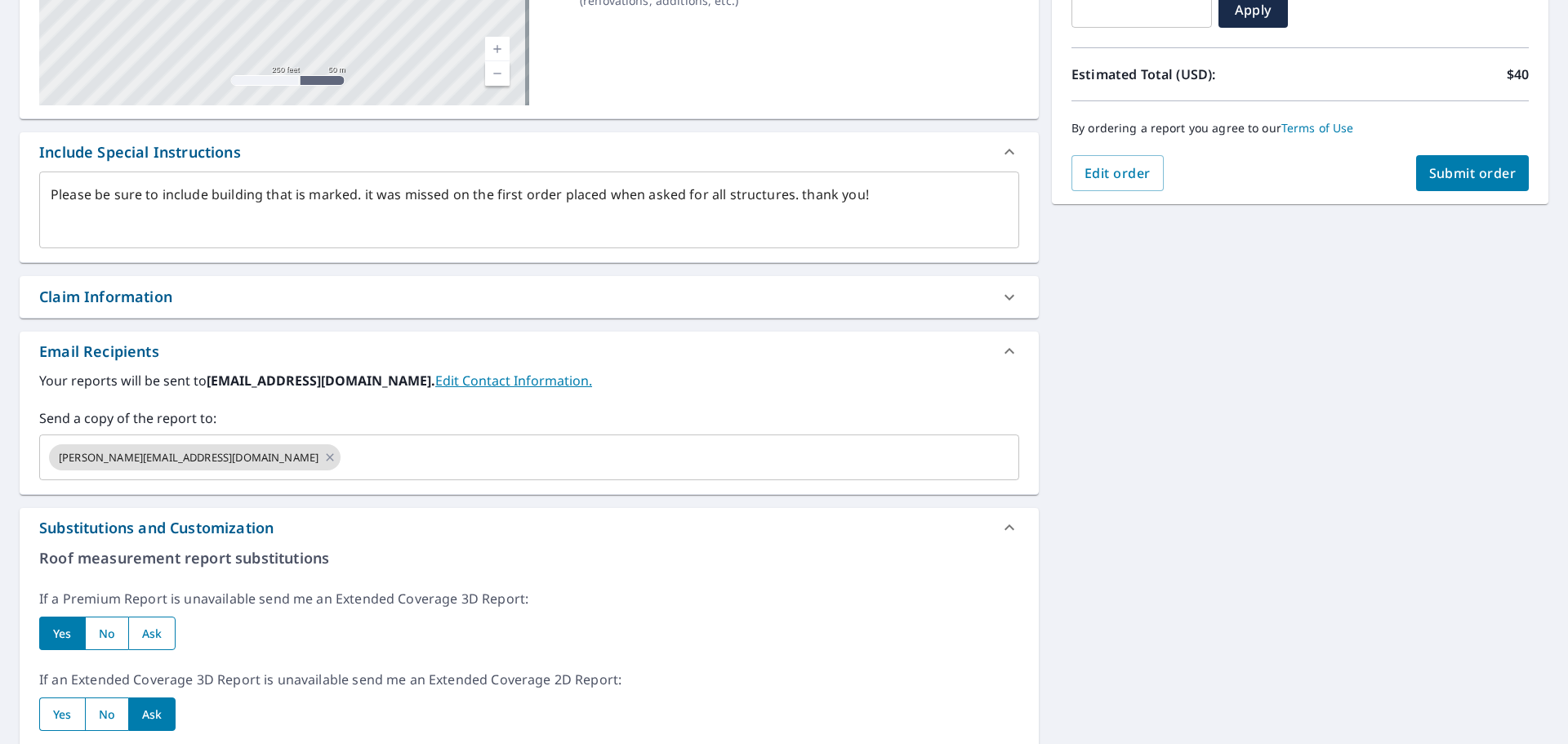
scroll to position [0, 0]
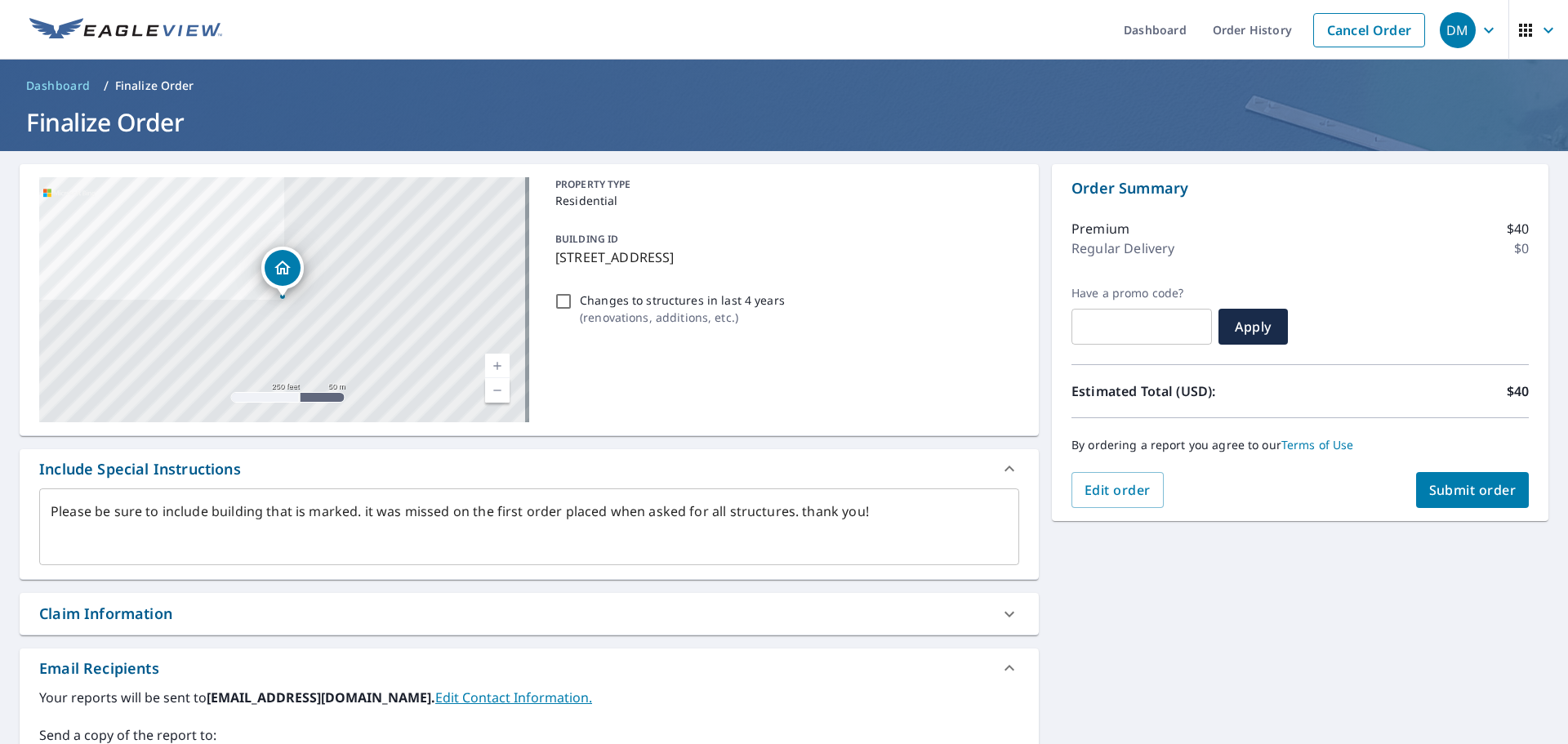
click at [1468, 497] on span "Submit order" at bounding box center [1472, 489] width 88 height 18
